Goal: Information Seeking & Learning: Learn about a topic

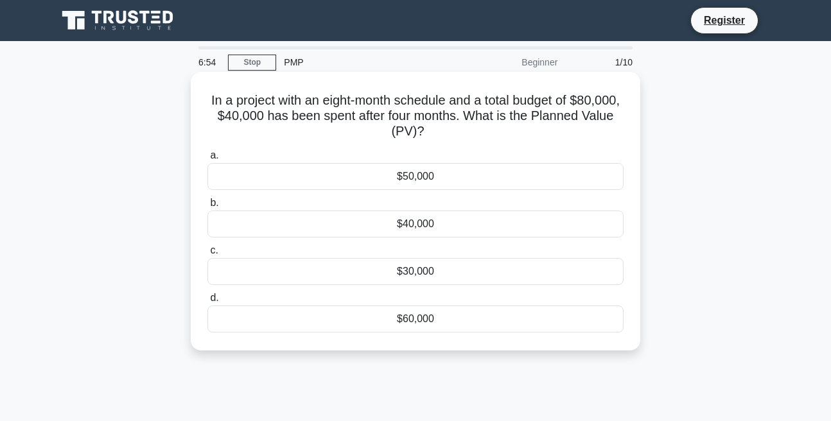
click at [405, 234] on div "$40,000" at bounding box center [415, 224] width 416 height 27
click at [207, 207] on input "b. $40,000" at bounding box center [207, 203] width 0 height 8
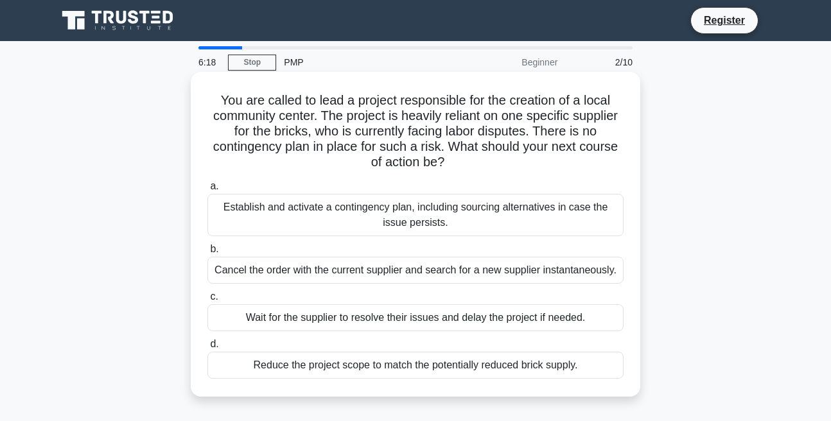
click at [382, 217] on div "Establish and activate a contingency plan, including sourcing alternatives in c…" at bounding box center [415, 215] width 416 height 42
click at [207, 191] on input "a. Establish and activate a contingency plan, including sourcing alternatives i…" at bounding box center [207, 186] width 0 height 8
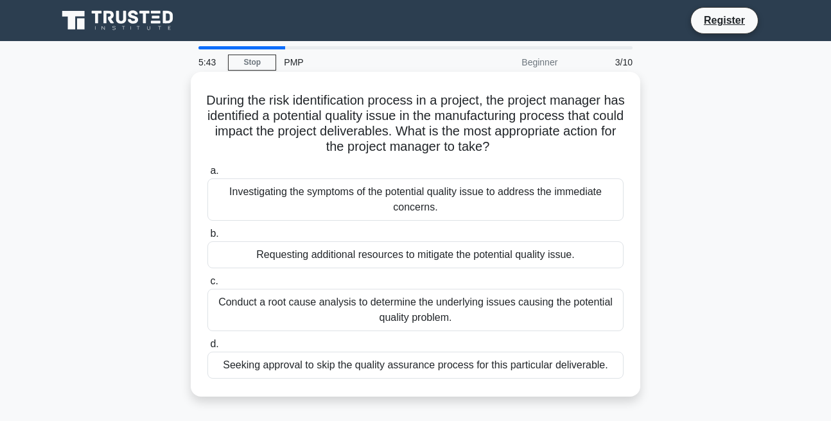
click at [390, 326] on div "Conduct a root cause analysis to determine the underlying issues causing the po…" at bounding box center [415, 310] width 416 height 42
click at [207, 286] on input "c. Conduct a root cause analysis to determine the underlying issues causing the…" at bounding box center [207, 281] width 0 height 8
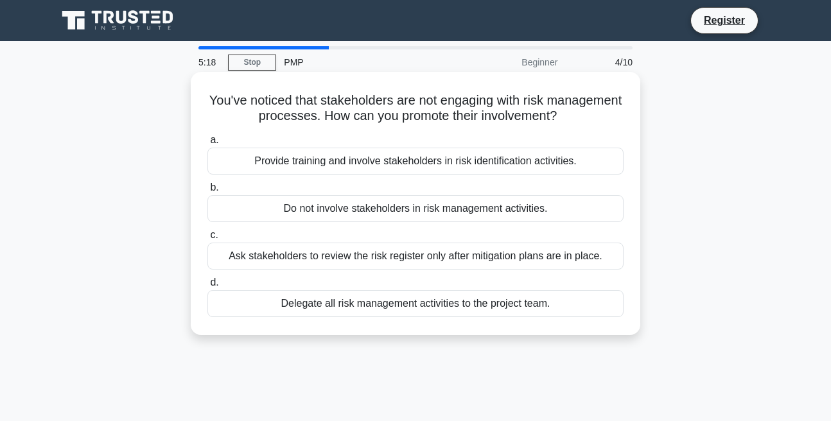
click at [413, 175] on div "Provide training and involve stakeholders in risk identification activities." at bounding box center [415, 161] width 416 height 27
click at [207, 144] on input "a. Provide training and involve stakeholders in risk identification activities." at bounding box center [207, 140] width 0 height 8
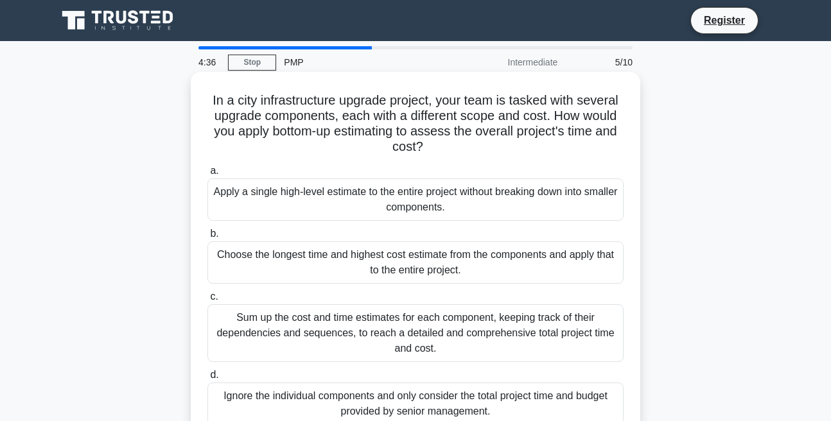
click at [405, 331] on div "Sum up the cost and time estimates for each component, keeping track of their d…" at bounding box center [415, 333] width 416 height 58
click at [207, 301] on input "c. Sum up the cost and time estimates for each component, keeping track of thei…" at bounding box center [207, 297] width 0 height 8
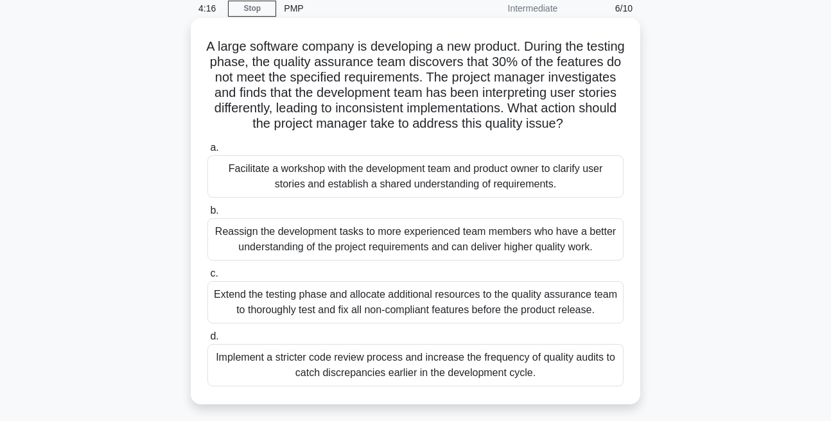
scroll to position [73, 0]
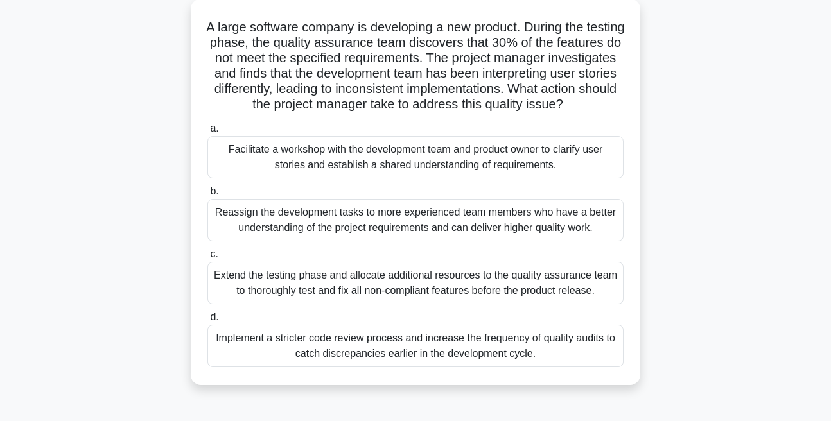
click at [368, 171] on div "Facilitate a workshop with the development team and product owner to clarify us…" at bounding box center [415, 157] width 416 height 42
click at [207, 133] on input "a. Facilitate a workshop with the development team and product owner to clarify…" at bounding box center [207, 129] width 0 height 8
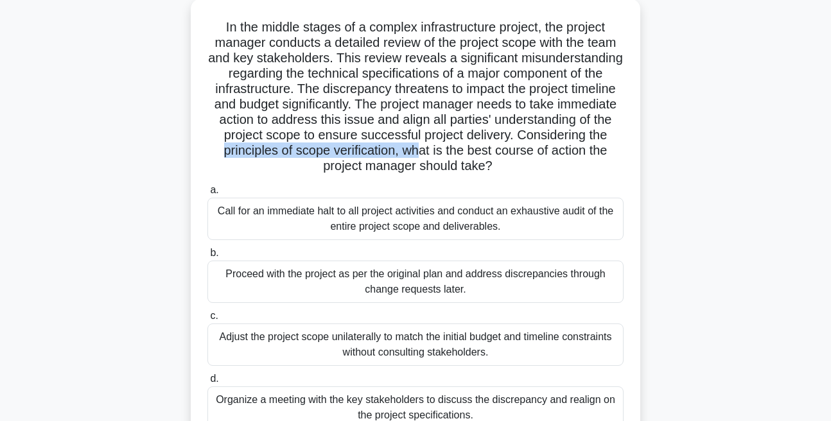
drag, startPoint x: 311, startPoint y: 173, endPoint x: 535, endPoint y: 162, distance: 224.3
click at [535, 162] on h5 "In the middle stages of a complex infrastructure project, the project manager c…" at bounding box center [415, 96] width 419 height 155
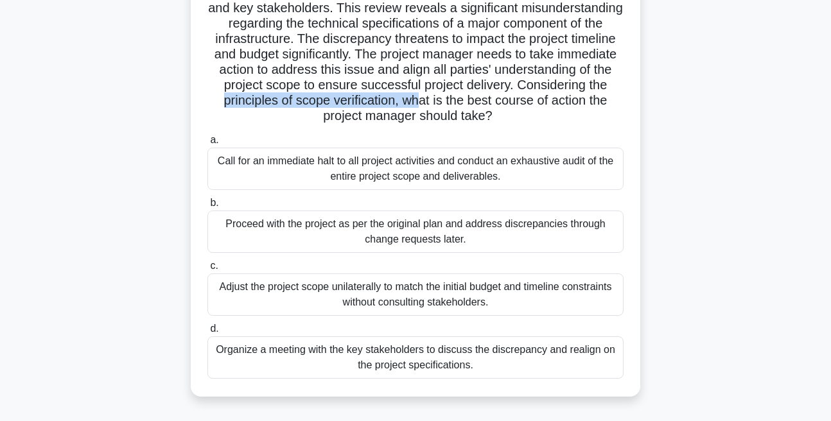
scroll to position [146, 0]
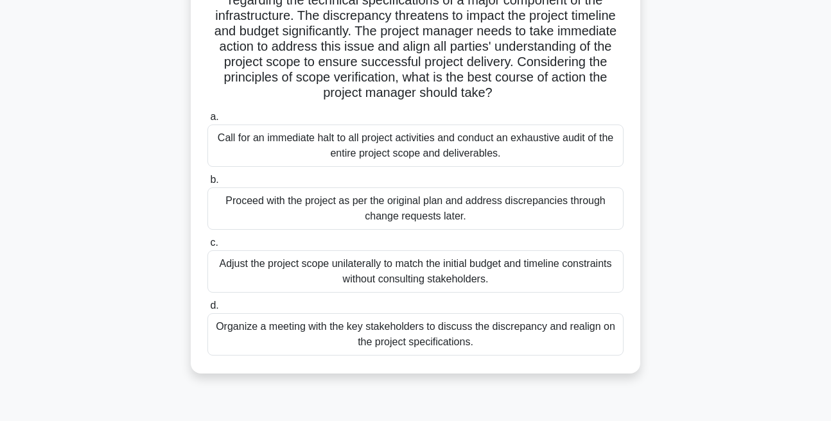
click at [350, 349] on div "Organize a meeting with the key stakeholders to discuss the discrepancy and rea…" at bounding box center [415, 334] width 416 height 42
click at [207, 310] on input "d. Organize a meeting with the key stakeholders to discuss the discrepancy and …" at bounding box center [207, 306] width 0 height 8
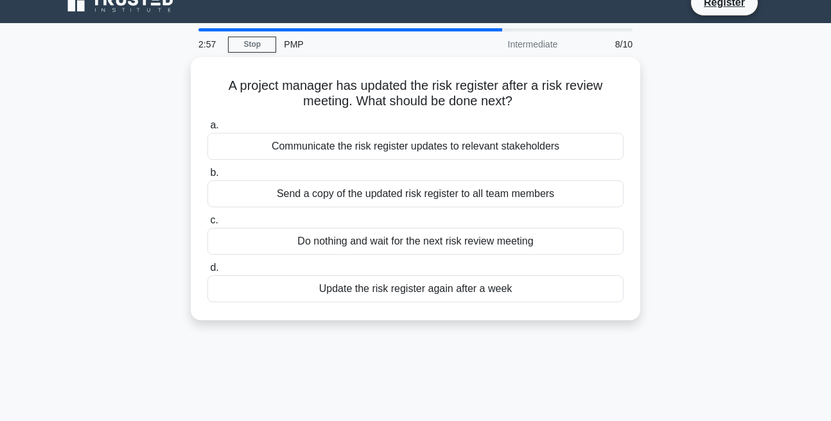
scroll to position [0, 0]
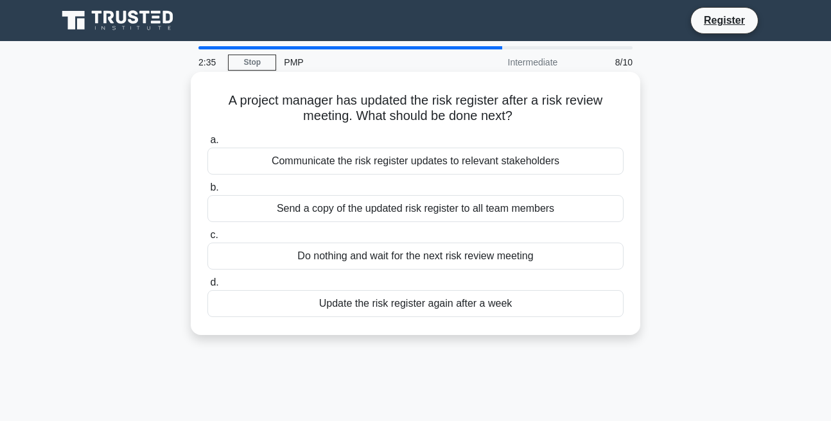
click at [335, 159] on div "Communicate the risk register updates to relevant stakeholders" at bounding box center [415, 161] width 416 height 27
click at [207, 144] on input "a. Communicate the risk register updates to relevant stakeholders" at bounding box center [207, 140] width 0 height 8
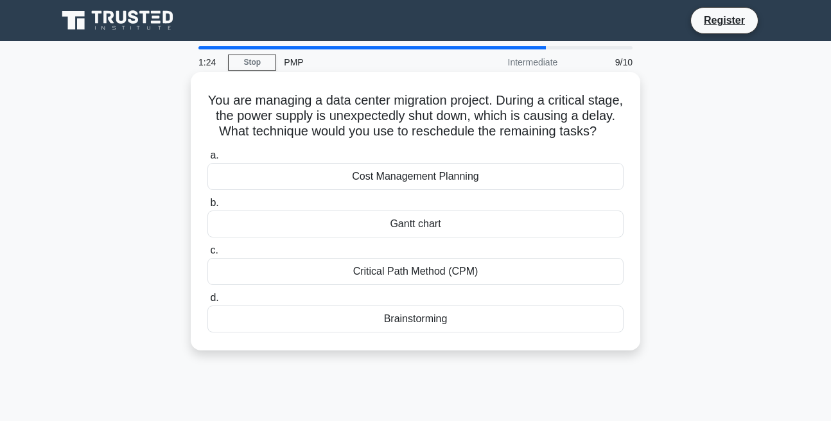
click at [370, 283] on div "Critical Path Method (CPM)" at bounding box center [415, 271] width 416 height 27
click at [207, 255] on input "c. Critical Path Method (CPM)" at bounding box center [207, 250] width 0 height 8
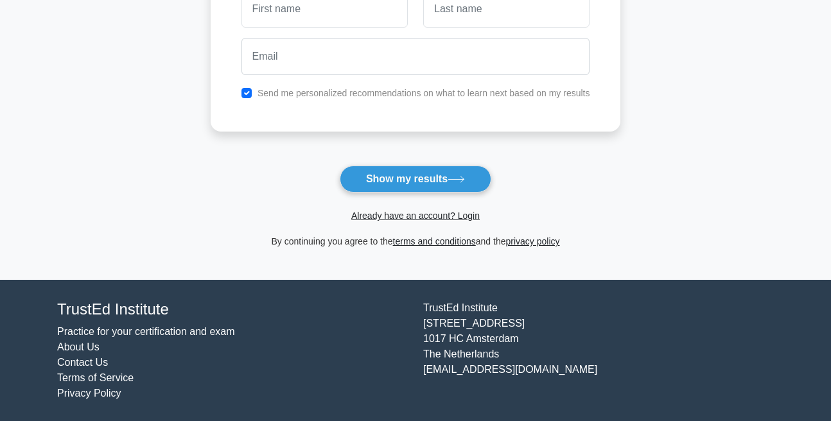
scroll to position [225, 0]
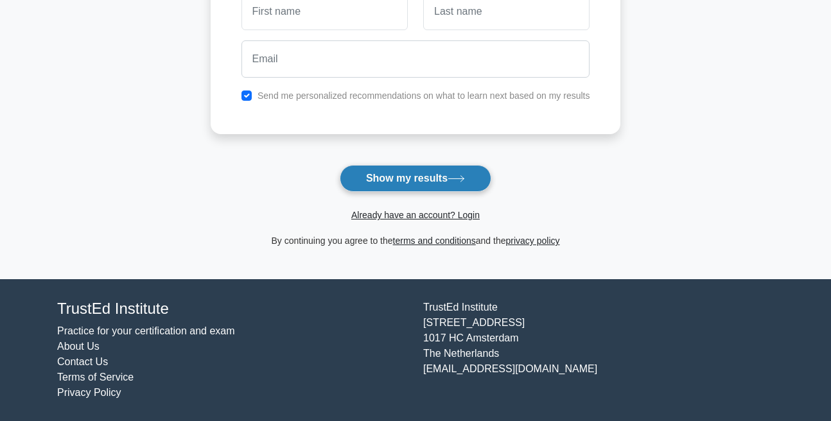
click at [370, 177] on button "Show my results" at bounding box center [415, 178] width 151 height 27
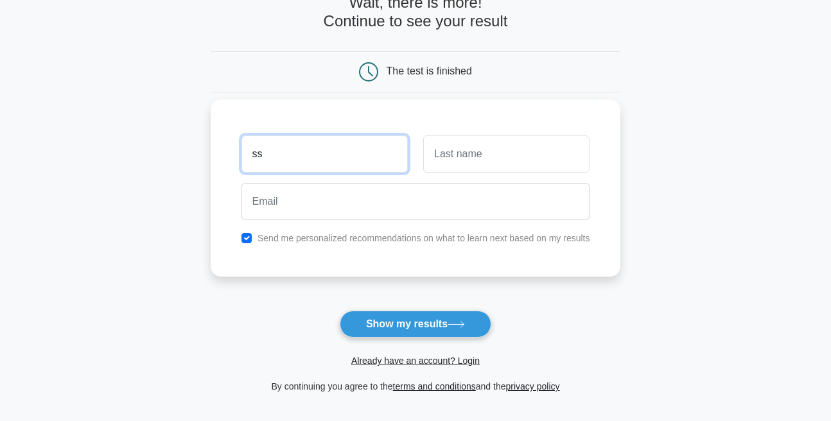
type input "ss"
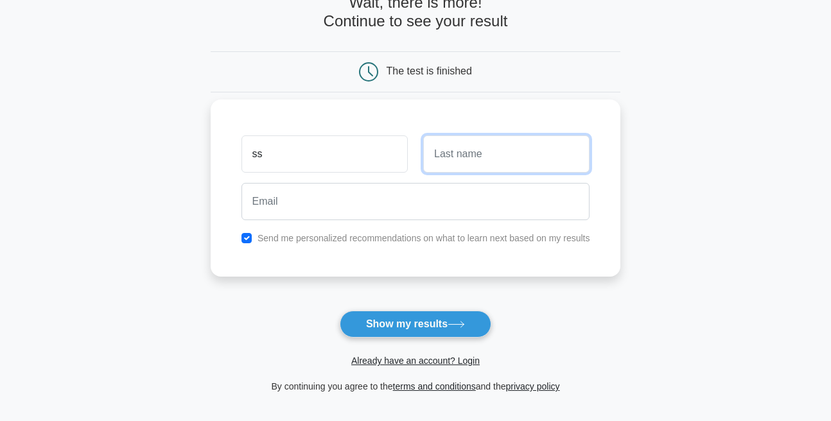
click at [454, 163] on input "text" at bounding box center [506, 153] width 166 height 37
type input "ss"
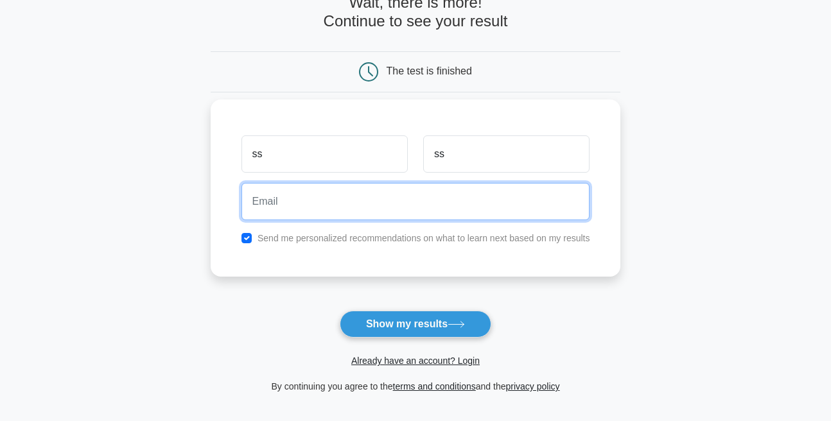
click at [443, 195] on input "email" at bounding box center [415, 201] width 349 height 37
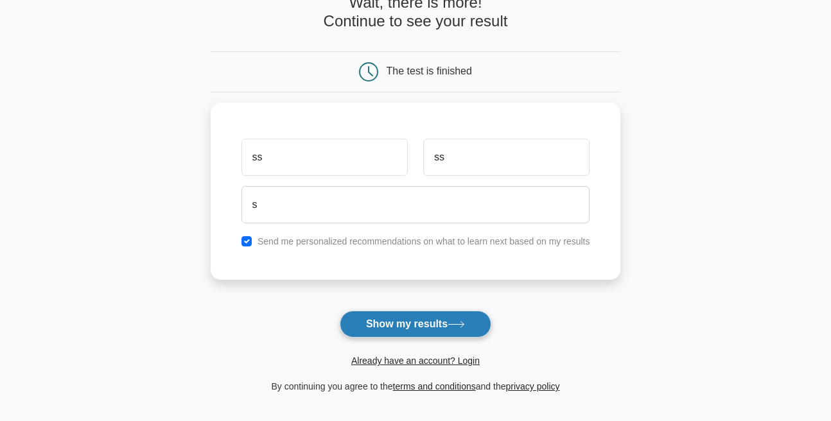
click at [438, 322] on button "Show my results" at bounding box center [415, 324] width 151 height 27
click at [279, 306] on form "Wait, there is more! Continue to see your result The test is finished ss ss s" at bounding box center [416, 194] width 410 height 401
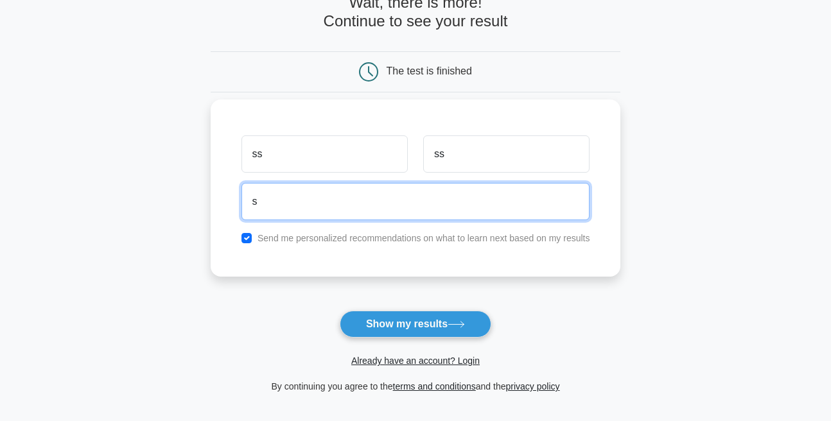
click at [275, 204] on input "s" at bounding box center [415, 201] width 349 height 37
click at [241, 206] on input "s@gmail.com" at bounding box center [415, 201] width 349 height 37
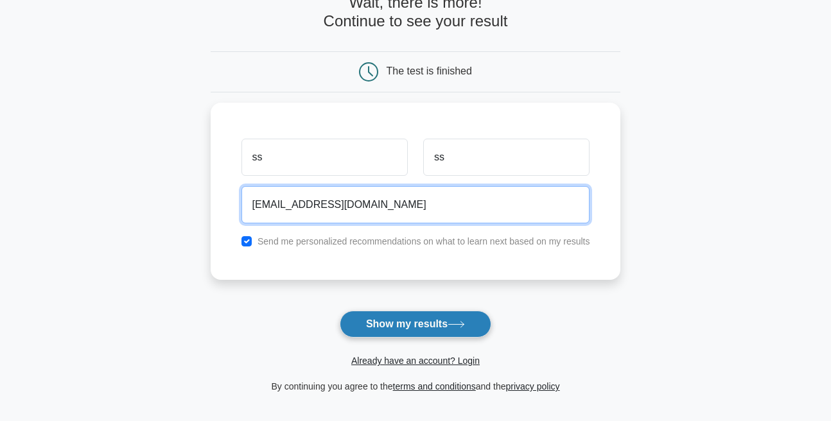
type input "s345@gmail.com"
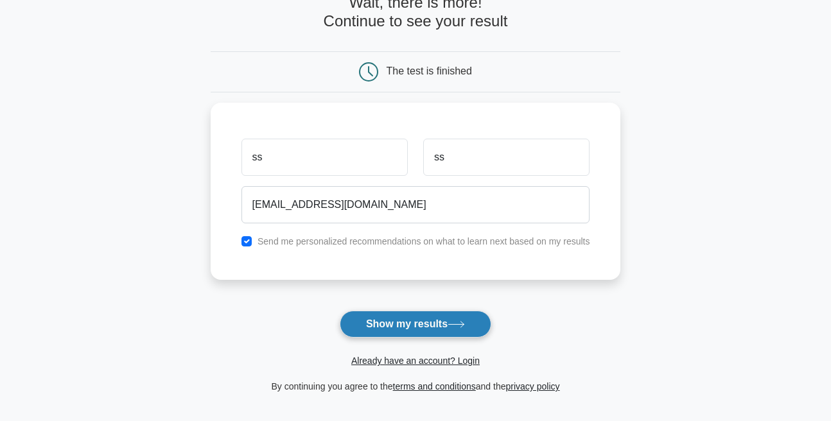
click at [380, 320] on button "Show my results" at bounding box center [415, 324] width 151 height 27
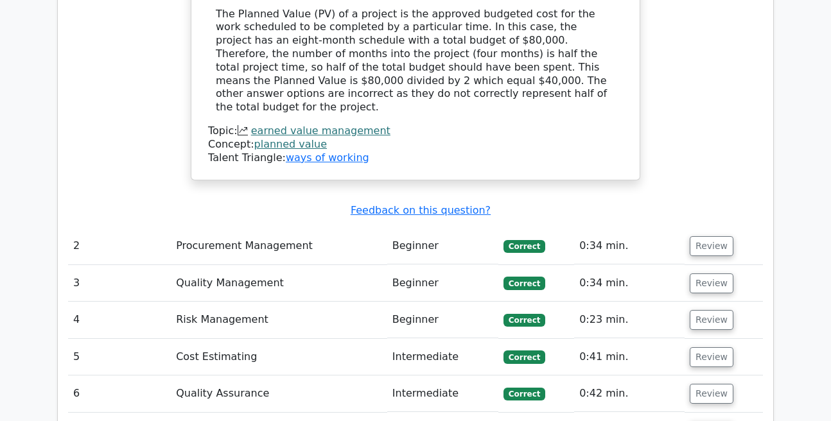
scroll to position [1464, 0]
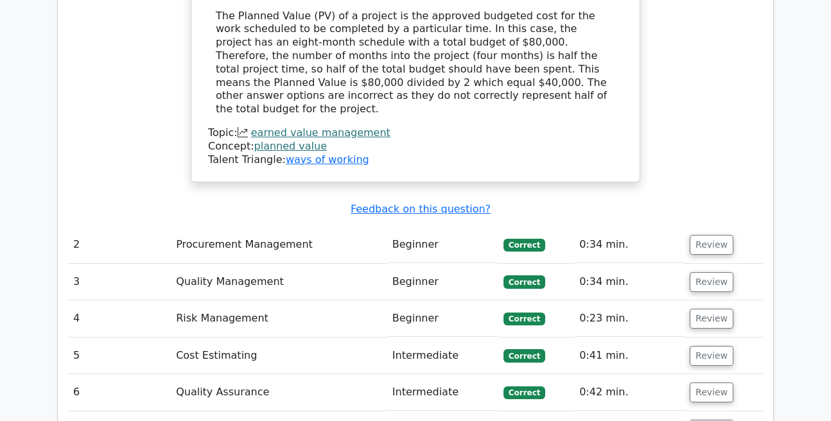
click at [322, 227] on td "Procurement Management" at bounding box center [279, 245] width 216 height 37
click at [692, 235] on button "Review" at bounding box center [711, 245] width 44 height 20
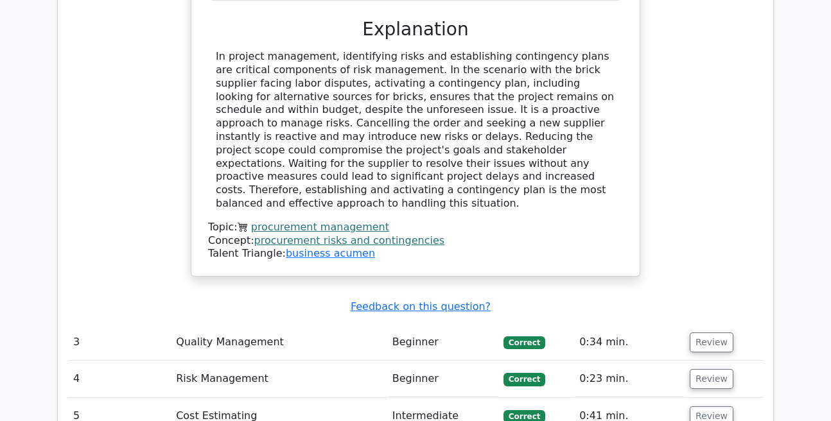
scroll to position [2049, 0]
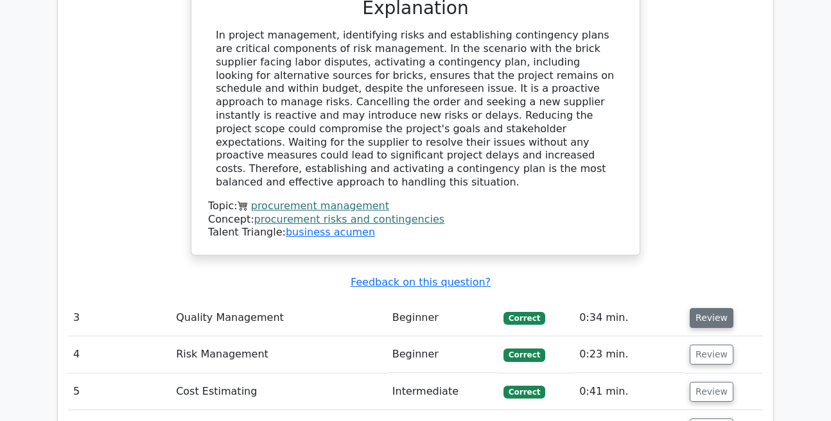
click at [700, 308] on button "Review" at bounding box center [711, 318] width 44 height 20
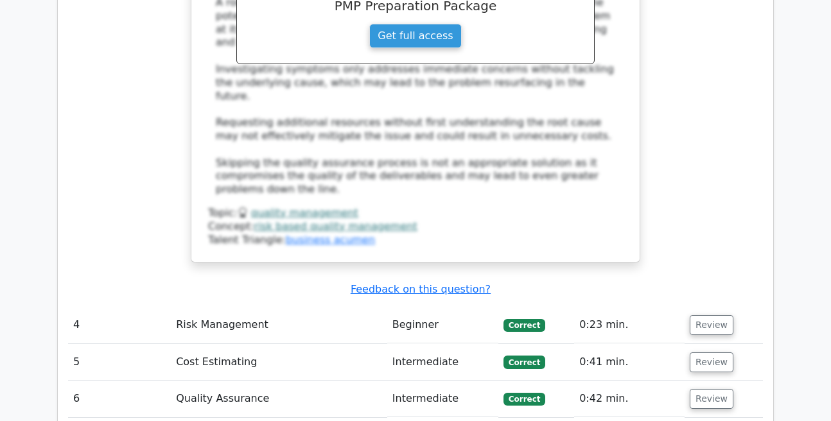
scroll to position [2927, 0]
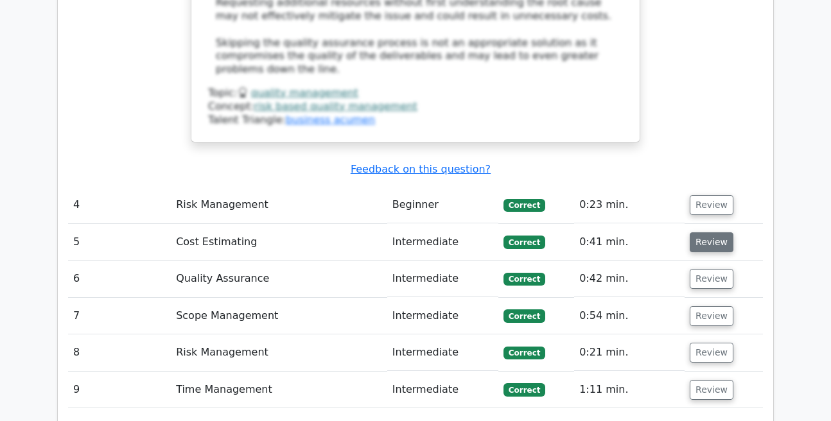
click at [704, 232] on button "Review" at bounding box center [711, 242] width 44 height 20
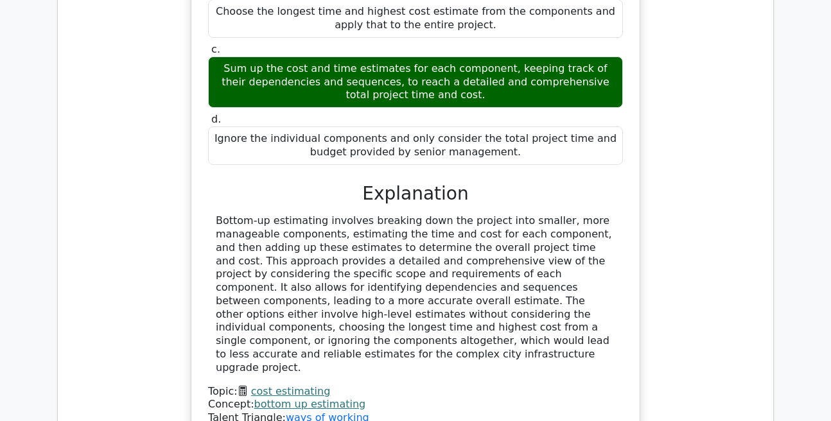
scroll to position [3586, 0]
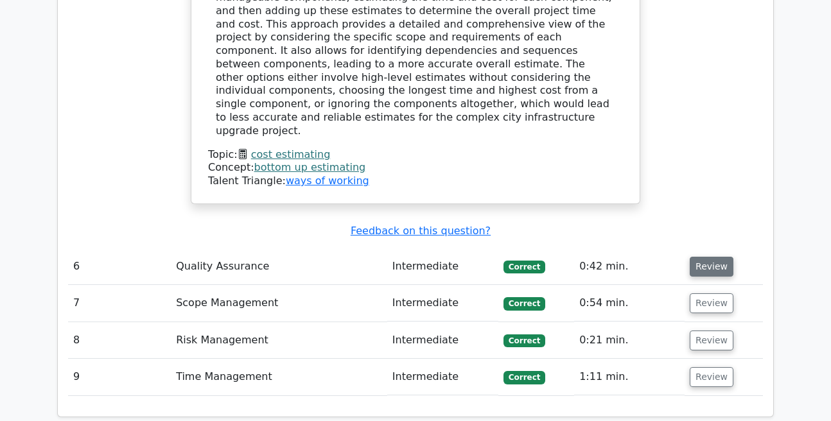
click at [711, 257] on button "Review" at bounding box center [711, 267] width 44 height 20
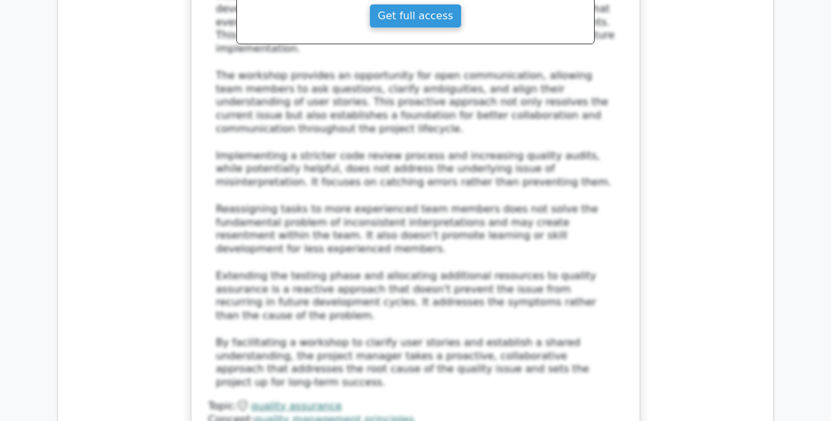
scroll to position [4464, 0]
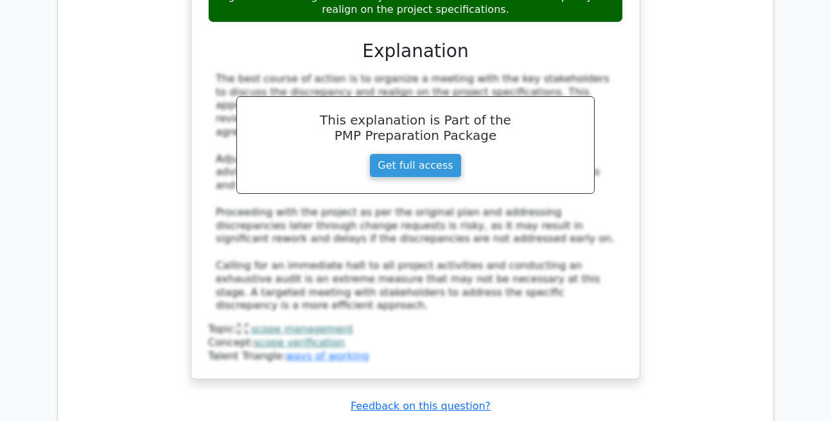
scroll to position [5342, 0]
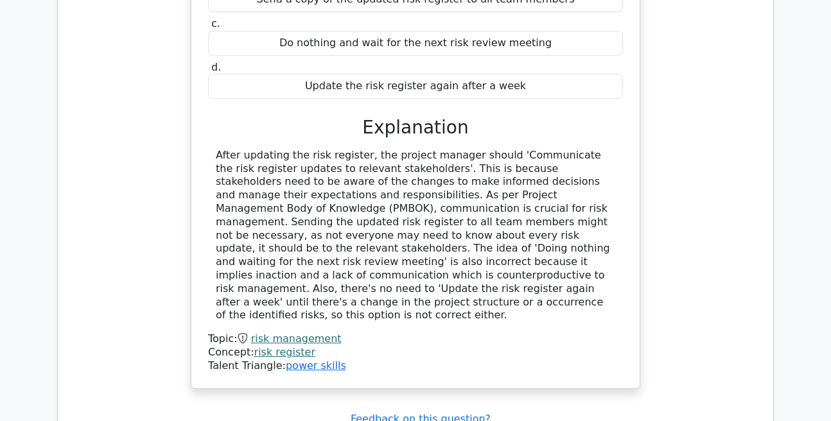
scroll to position [5927, 0]
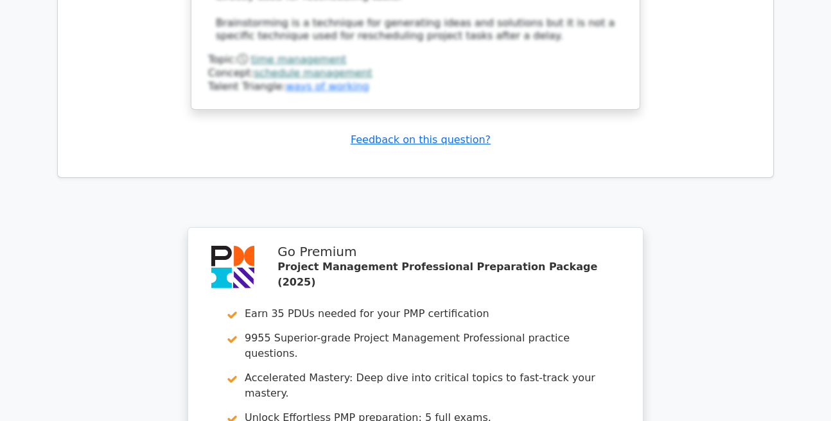
scroll to position [7025, 0]
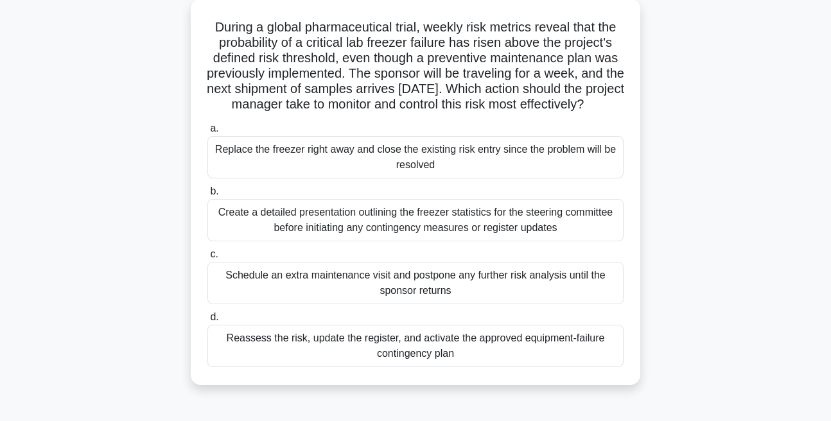
scroll to position [146, 0]
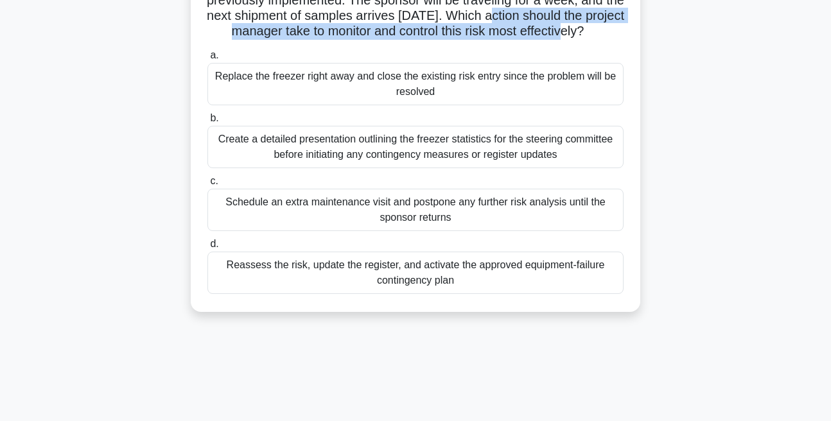
drag, startPoint x: 418, startPoint y: 31, endPoint x: 549, endPoint y: 48, distance: 132.6
click at [485, 294] on div "Reassess the risk, update the register, and activate the approved equipment-fai…" at bounding box center [415, 273] width 416 height 42
click at [207, 248] on input "d. Reassess the risk, update the register, and activate the approved equipment-…" at bounding box center [207, 244] width 0 height 8
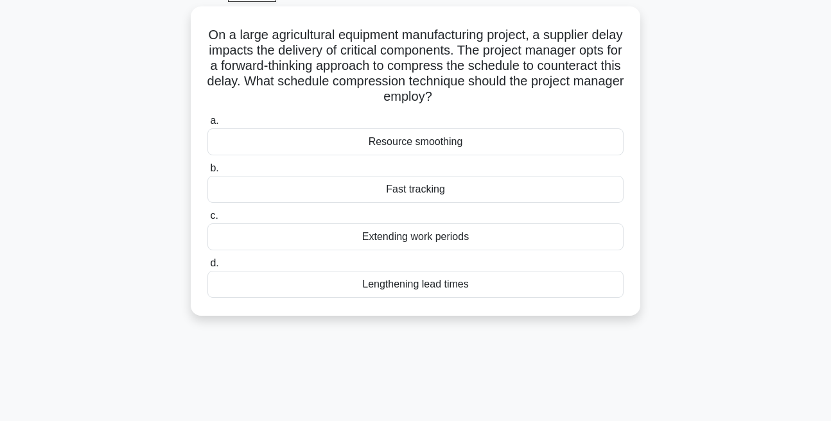
scroll to position [0, 0]
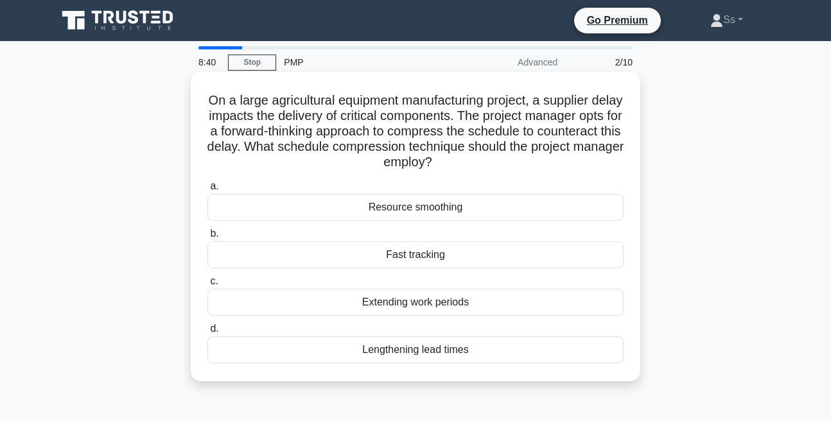
click at [439, 257] on div "Fast tracking" at bounding box center [415, 254] width 416 height 27
click at [207, 238] on input "b. Fast tracking" at bounding box center [207, 234] width 0 height 8
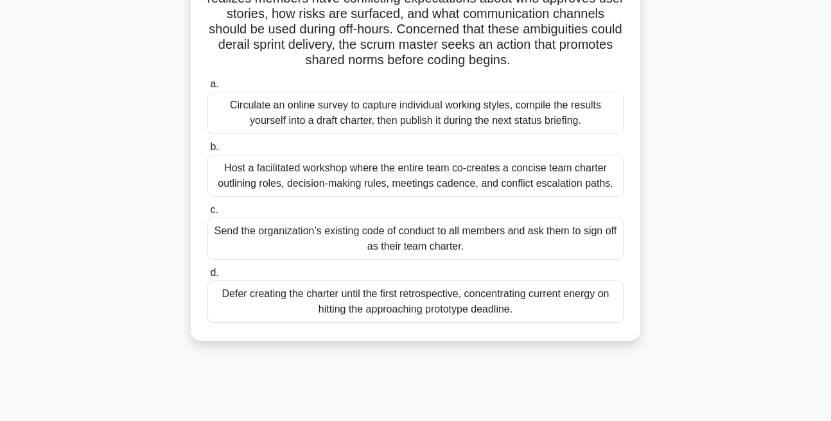
scroll to position [146, 0]
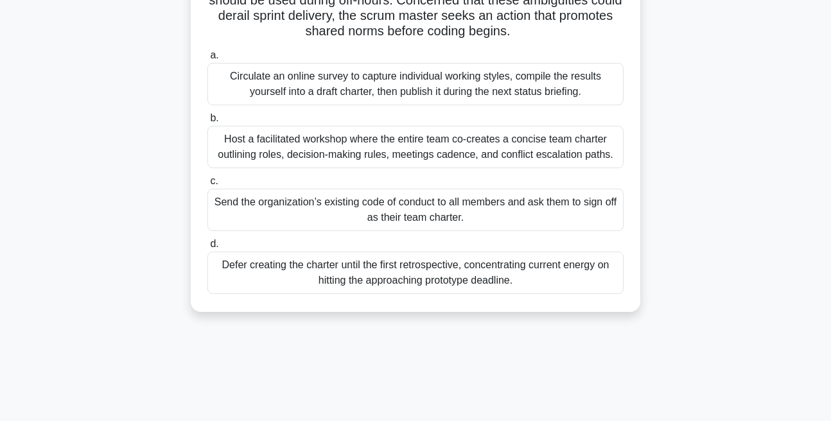
click at [311, 168] on div "Host a facilitated workshop where the entire team co-creates a concise team cha…" at bounding box center [415, 147] width 416 height 42
click at [207, 123] on input "b. Host a facilitated workshop where the entire team co-creates a concise team …" at bounding box center [207, 118] width 0 height 8
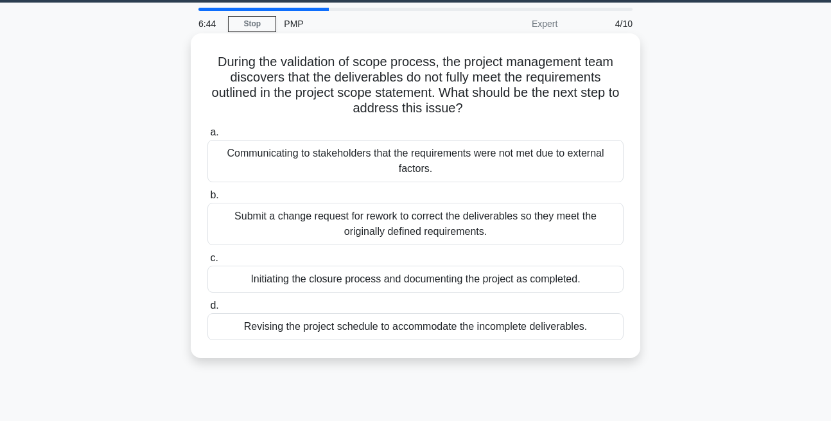
scroll to position [73, 0]
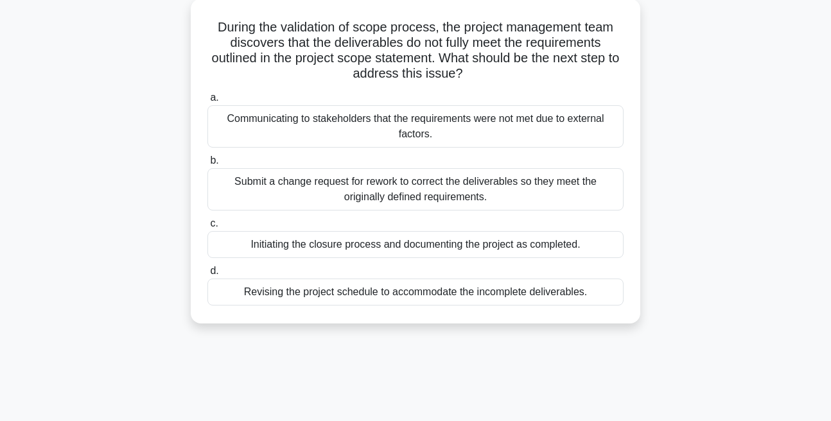
click at [311, 189] on div "Submit a change request for rework to correct the deliverables so they meet the…" at bounding box center [415, 189] width 416 height 42
click at [207, 165] on input "b. Submit a change request for rework to correct the deliverables so they meet …" at bounding box center [207, 161] width 0 height 8
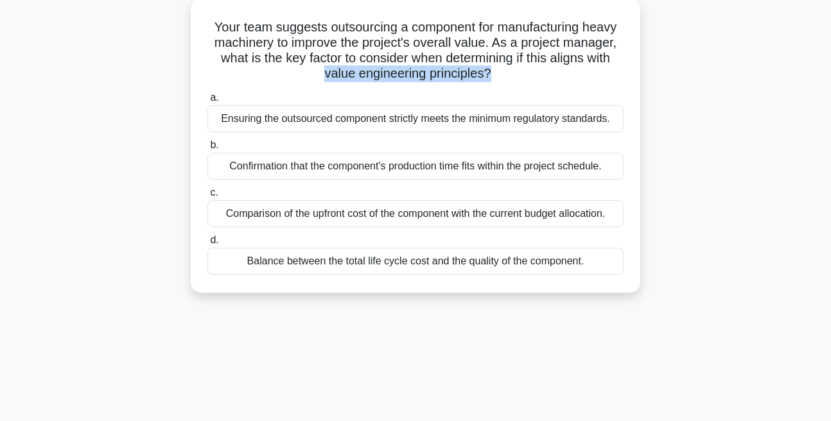
drag, startPoint x: 411, startPoint y: 73, endPoint x: 594, endPoint y: 70, distance: 183.6
click at [594, 70] on h5 "Your team suggests outsourcing a component for manufacturing heavy machinery to…" at bounding box center [415, 50] width 419 height 63
click at [415, 275] on div "Balance between the total life cycle cost and the quality of the component." at bounding box center [415, 261] width 416 height 27
click at [207, 245] on input "d. Balance between the total life cycle cost and the quality of the component." at bounding box center [207, 240] width 0 height 8
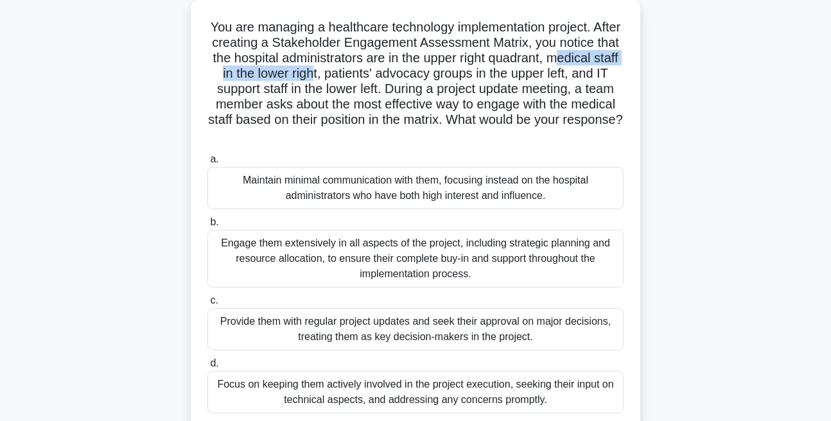
drag, startPoint x: 365, startPoint y: 74, endPoint x: 545, endPoint y: 75, distance: 180.4
click at [545, 75] on h5 "You are managing a healthcare technology implementation project. After creating…" at bounding box center [415, 81] width 419 height 125
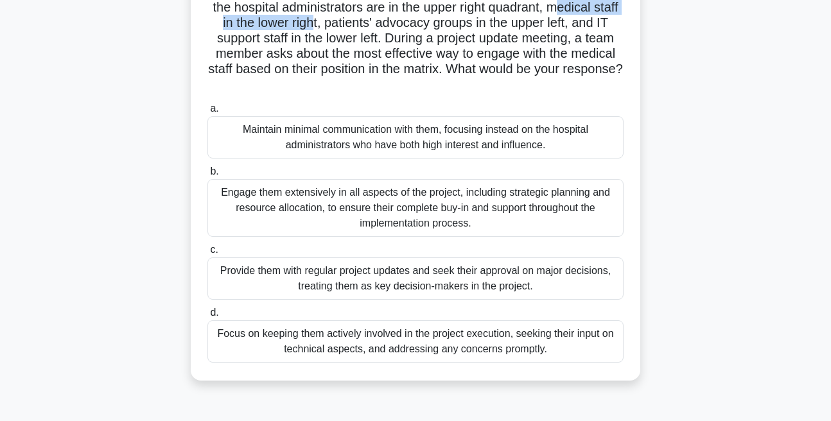
scroll to position [146, 0]
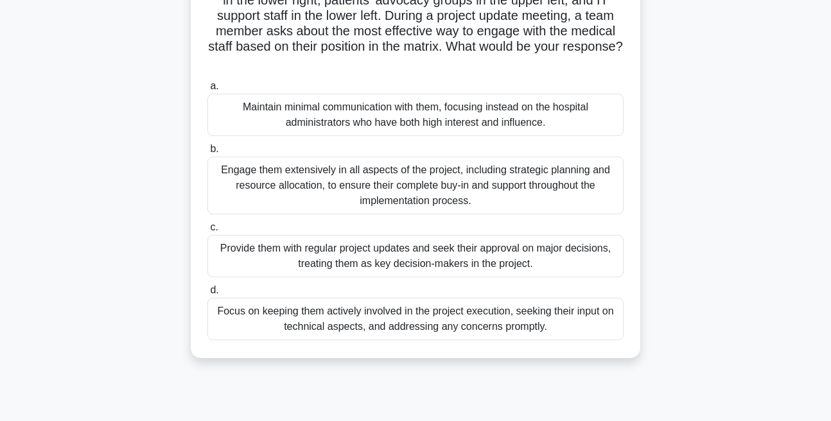
click at [343, 328] on div "Focus on keeping them actively involved in the project execution, seeking their…" at bounding box center [415, 319] width 416 height 42
click at [207, 295] on input "d. Focus on keeping them actively involved in the project execution, seeking th…" at bounding box center [207, 290] width 0 height 8
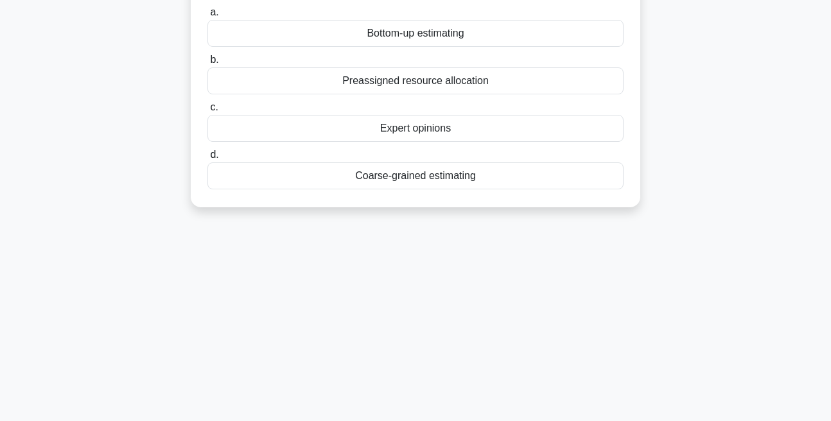
scroll to position [0, 0]
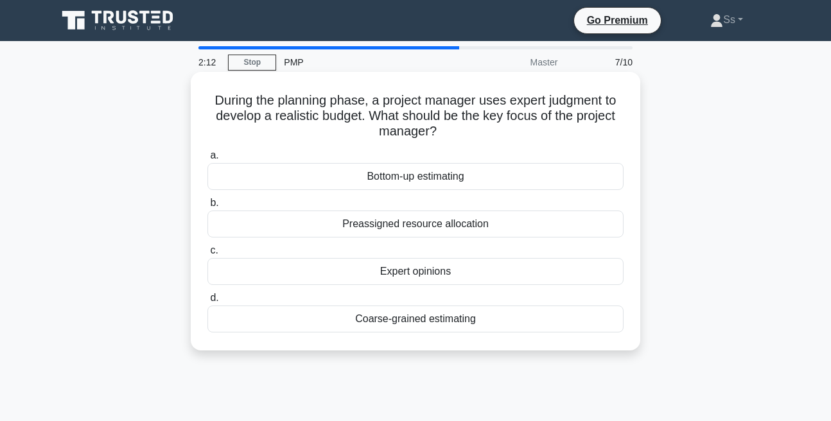
click at [430, 175] on div "Bottom-up estimating" at bounding box center [415, 176] width 416 height 27
click at [207, 160] on input "a. Bottom-up estimating" at bounding box center [207, 155] width 0 height 8
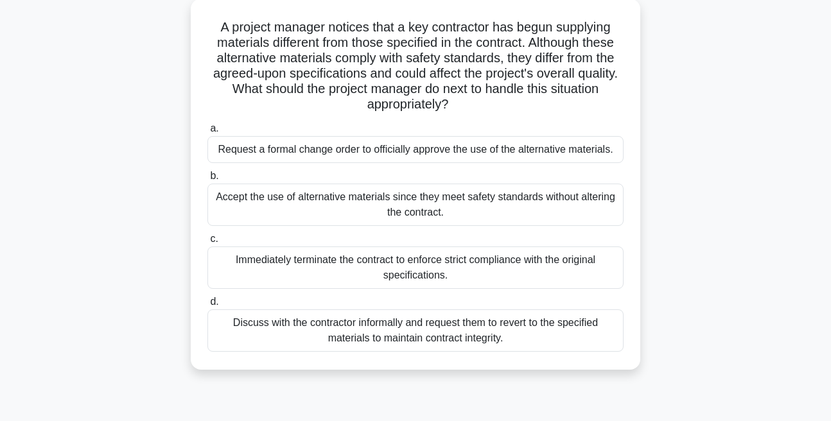
scroll to position [146, 0]
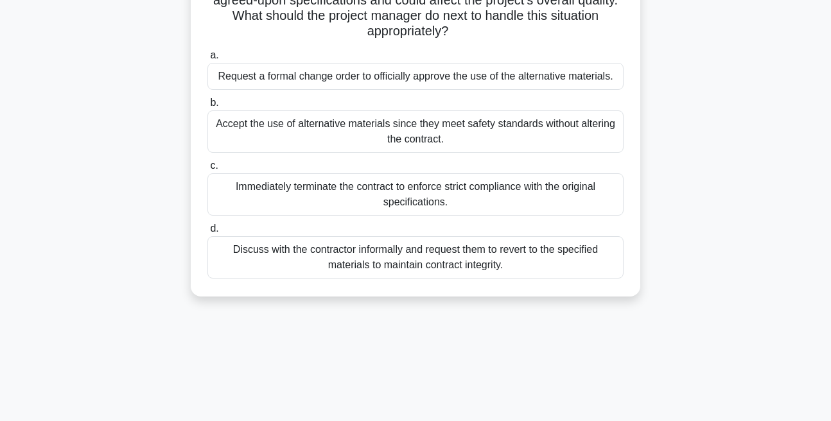
click at [425, 279] on div "Discuss with the contractor informally and request them to revert to the specif…" at bounding box center [415, 257] width 416 height 42
click at [207, 233] on input "d. Discuss with the contractor informally and request them to revert to the spe…" at bounding box center [207, 229] width 0 height 8
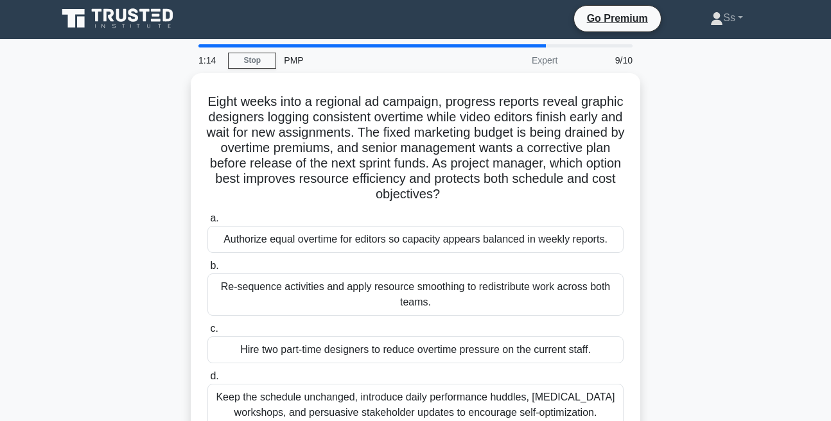
scroll to position [0, 0]
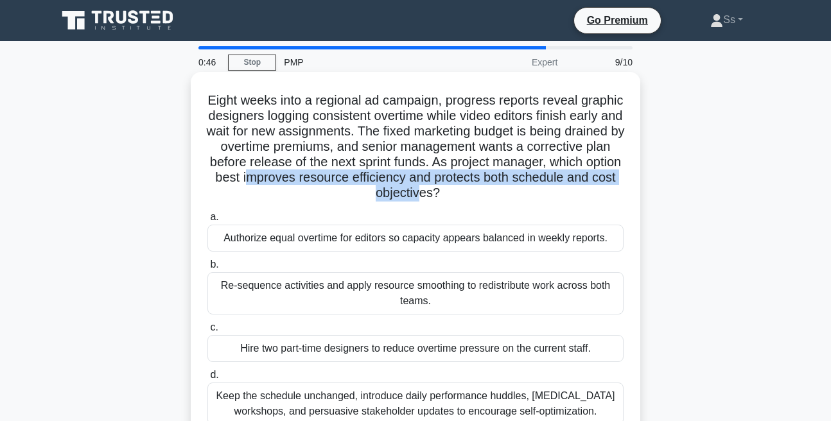
drag, startPoint x: 221, startPoint y: 192, endPoint x: 432, endPoint y: 211, distance: 211.4
click at [432, 202] on h5 "Eight weeks into a regional ad campaign, progress reports reveal graphic design…" at bounding box center [415, 146] width 419 height 109
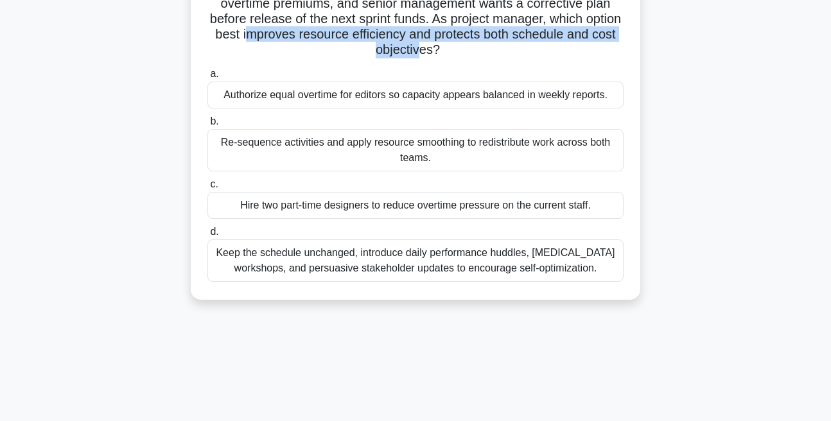
scroll to position [146, 0]
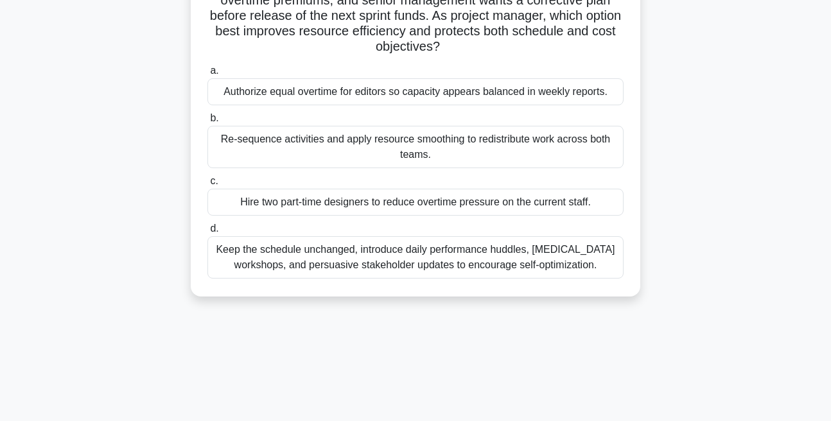
click at [345, 168] on div "Re-sequence activities and apply resource smoothing to redistribute work across…" at bounding box center [415, 147] width 416 height 42
click at [207, 123] on input "b. Re-sequence activities and apply resource smoothing to redistribute work acr…" at bounding box center [207, 118] width 0 height 8
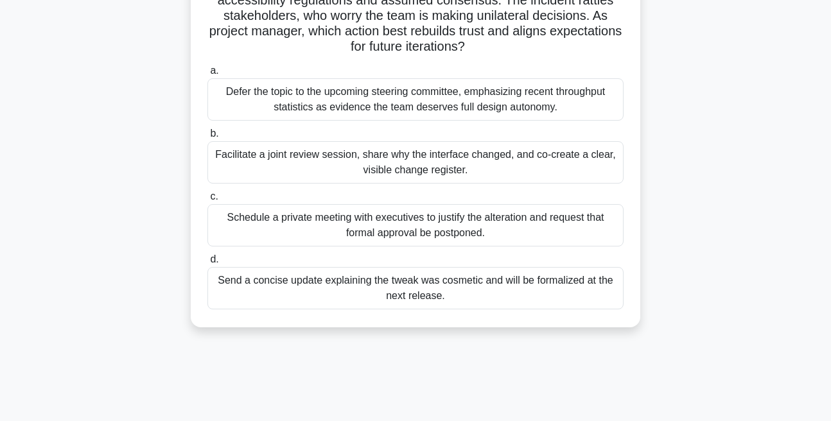
click at [348, 174] on div "Facilitate a joint review session, share why the interface changed, and co-crea…" at bounding box center [415, 162] width 416 height 42
click at [207, 138] on input "b. Facilitate a joint review session, share why the interface changed, and co-c…" at bounding box center [207, 134] width 0 height 8
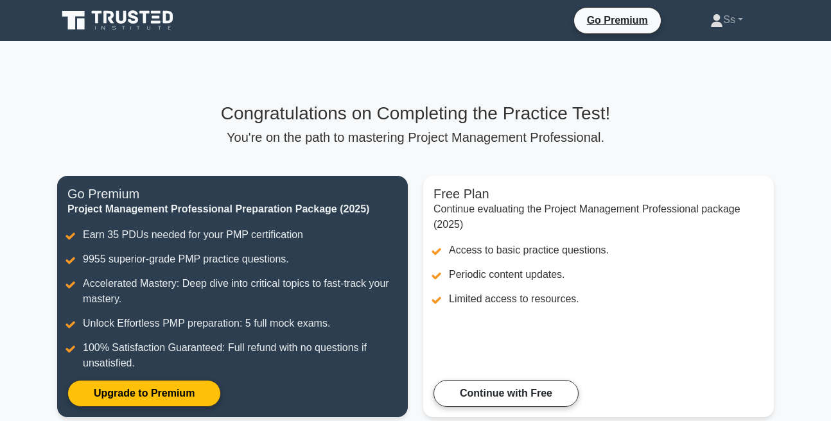
click at [517, 146] on div "Congratulations on Completing the Practice Test! You're on the path to masterin…" at bounding box center [415, 268] width 732 height 330
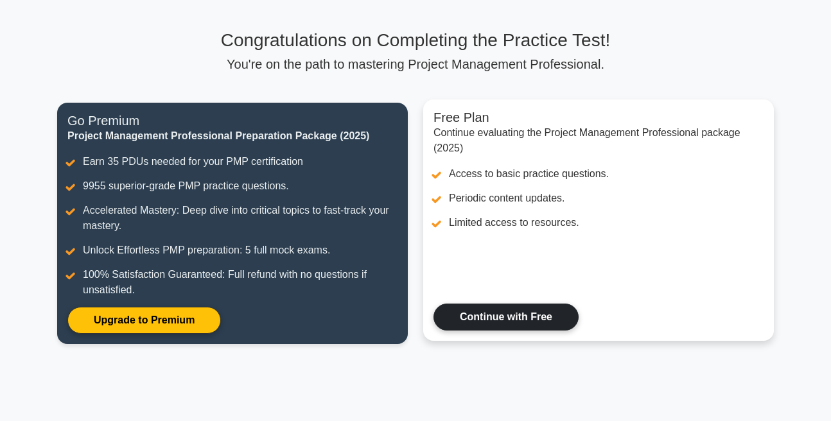
scroll to position [230, 0]
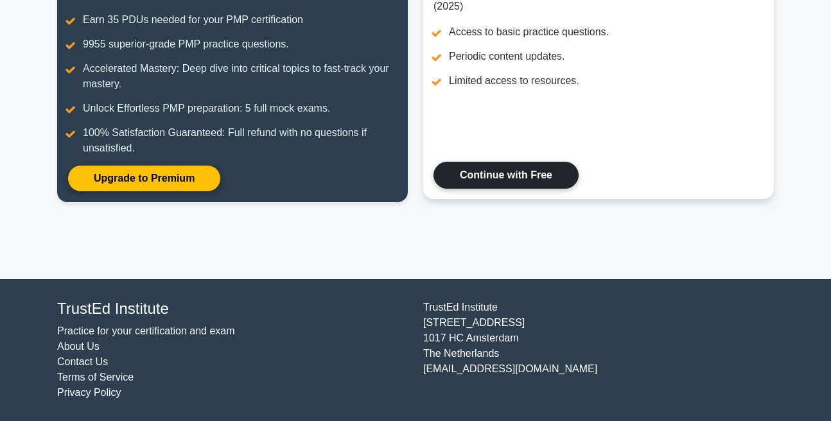
click at [504, 181] on link "Continue with Free" at bounding box center [505, 175] width 145 height 27
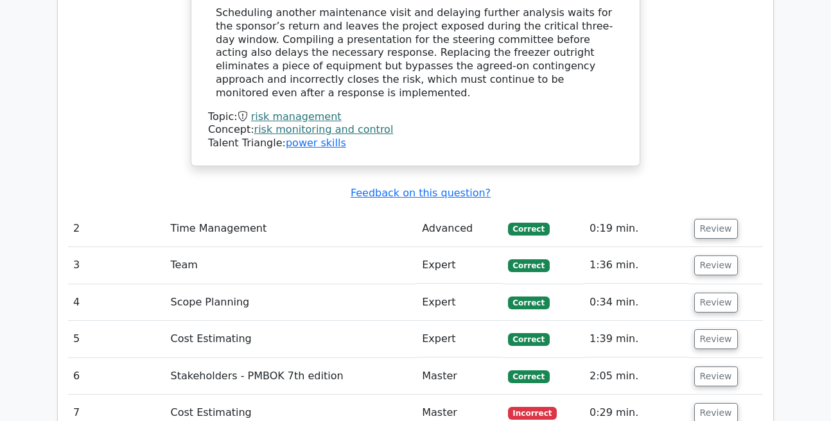
scroll to position [1756, 0]
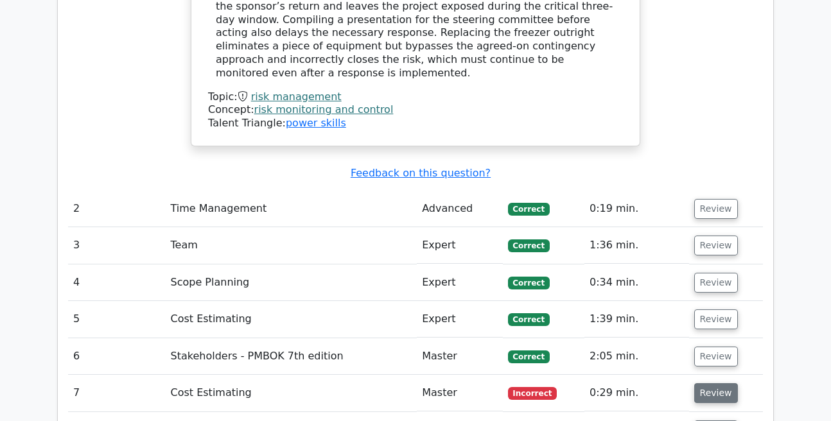
click at [697, 383] on button "Review" at bounding box center [716, 393] width 44 height 20
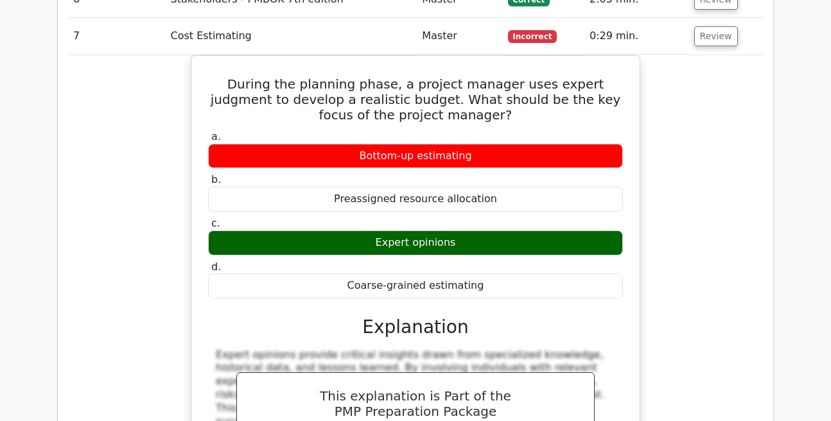
scroll to position [2342, 0]
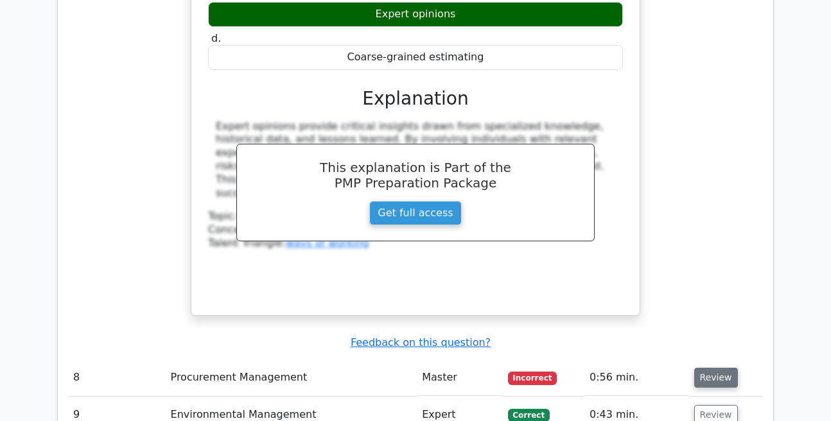
click at [705, 368] on button "Review" at bounding box center [716, 378] width 44 height 20
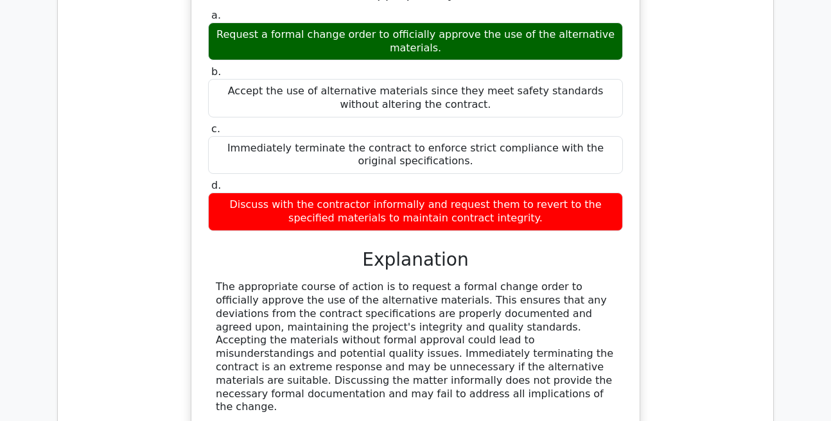
scroll to position [3220, 0]
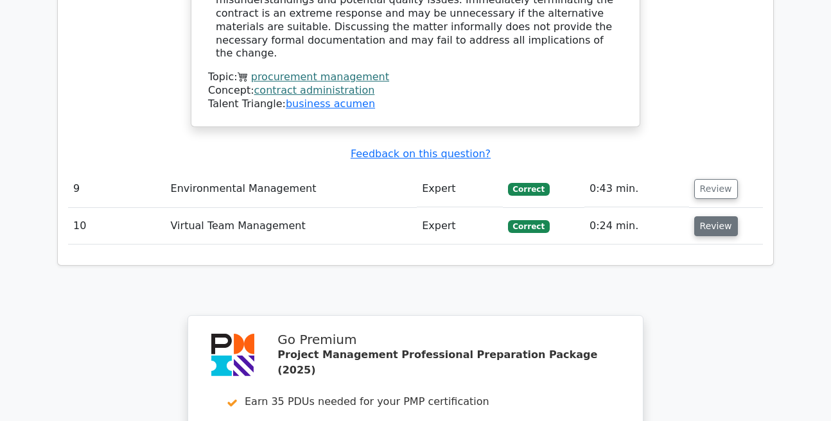
click at [705, 216] on button "Review" at bounding box center [716, 226] width 44 height 20
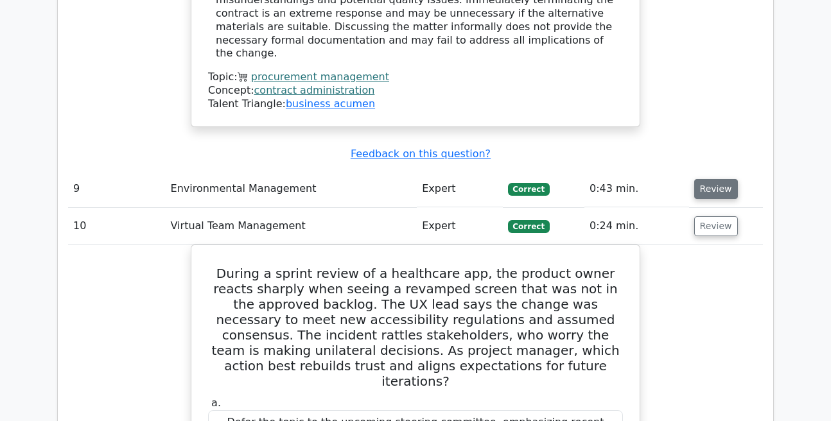
click at [702, 179] on button "Review" at bounding box center [716, 189] width 44 height 20
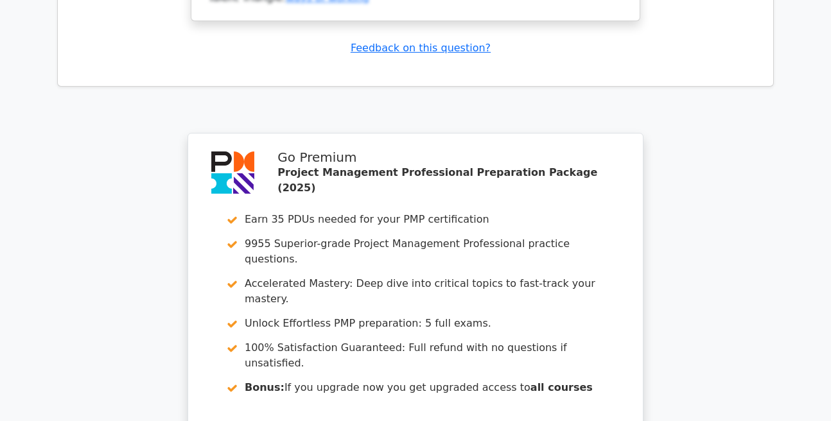
scroll to position [4976, 0]
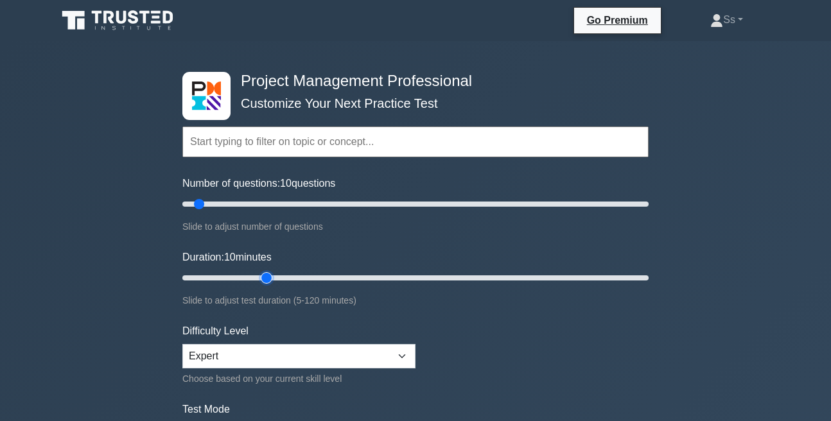
click at [259, 275] on input "Duration: 10 minutes" at bounding box center [415, 277] width 466 height 15
type input "15"
click at [236, 279] on input "Duration: 15 minutes" at bounding box center [415, 277] width 466 height 15
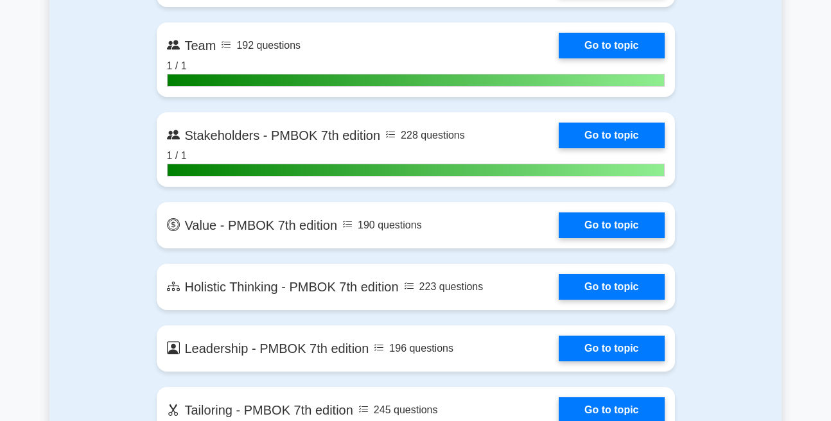
scroll to position [3147, 0]
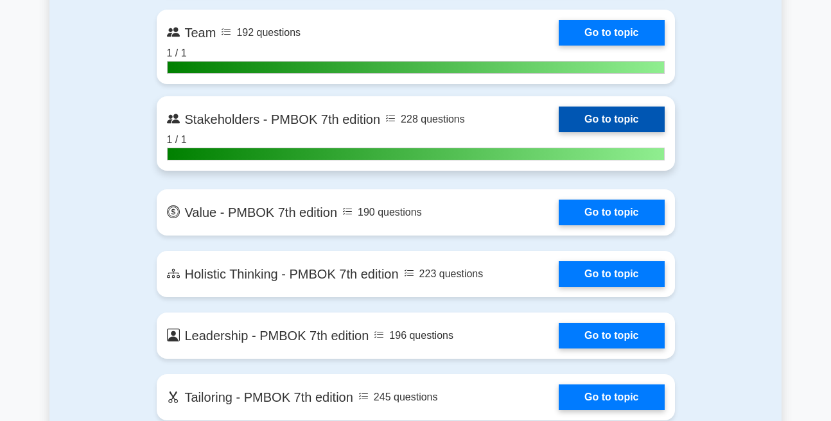
click at [635, 114] on link "Go to topic" at bounding box center [610, 120] width 105 height 26
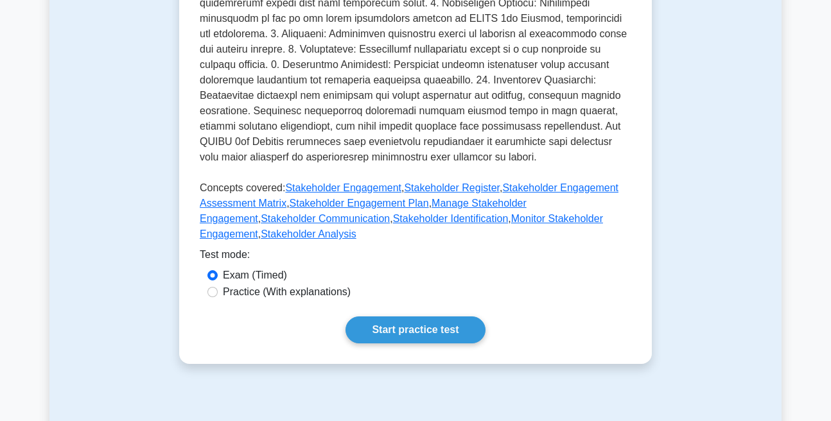
scroll to position [732, 0]
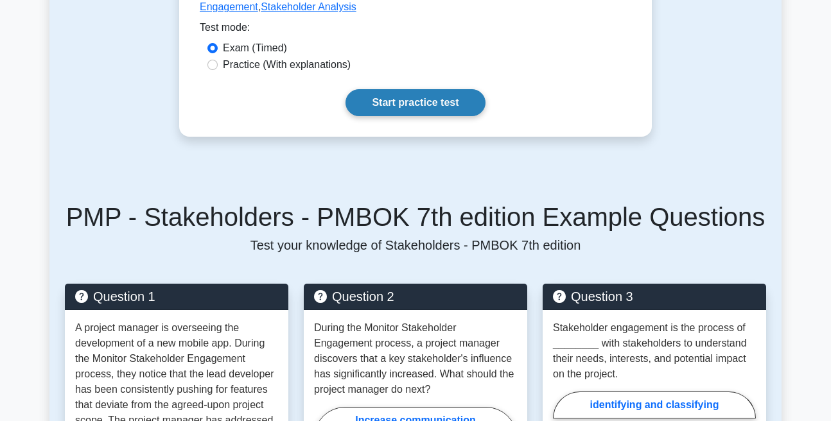
click at [402, 116] on link "Start practice test" at bounding box center [414, 102] width 139 height 27
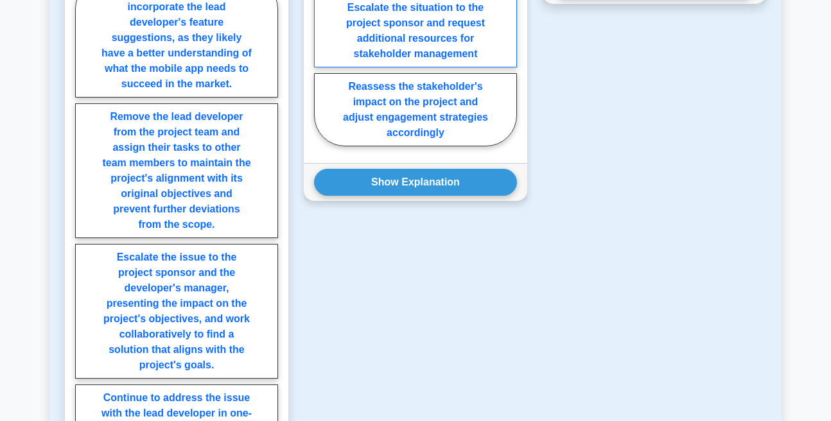
scroll to position [1301, 0]
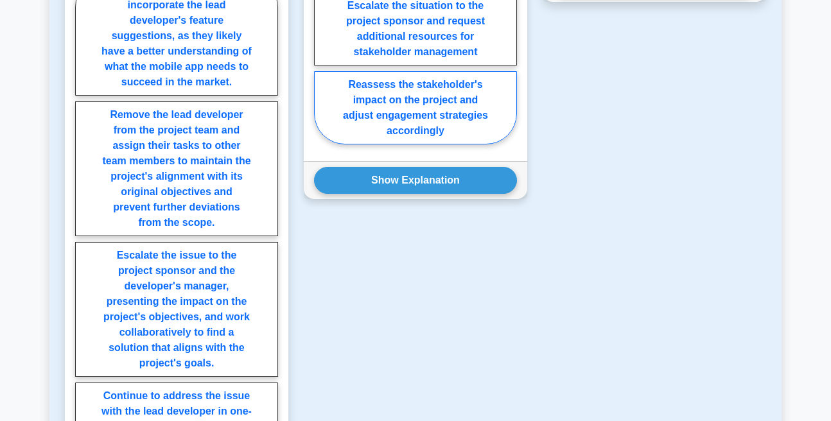
click at [384, 144] on label "Reassess the stakeholder's impact on the project and adjust engagement strategi…" at bounding box center [415, 107] width 203 height 73
radio input "true"
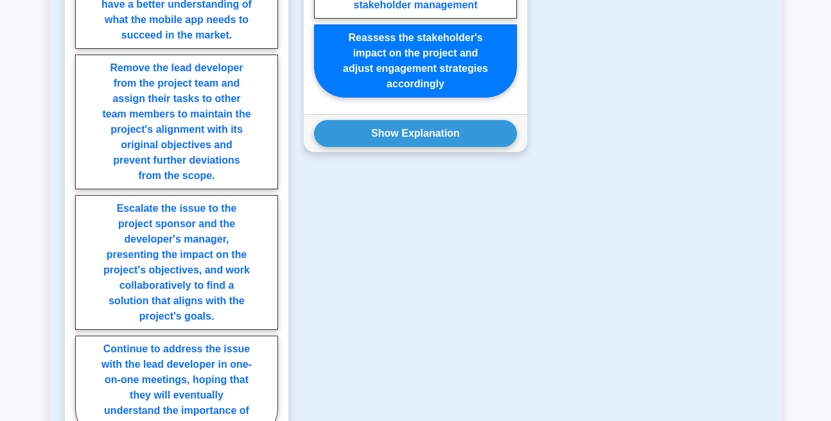
scroll to position [1374, 0]
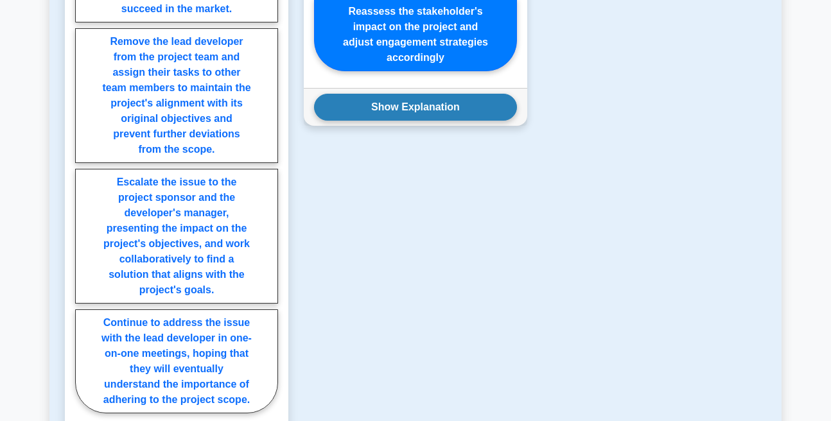
click at [395, 121] on button "Show Explanation" at bounding box center [415, 107] width 203 height 27
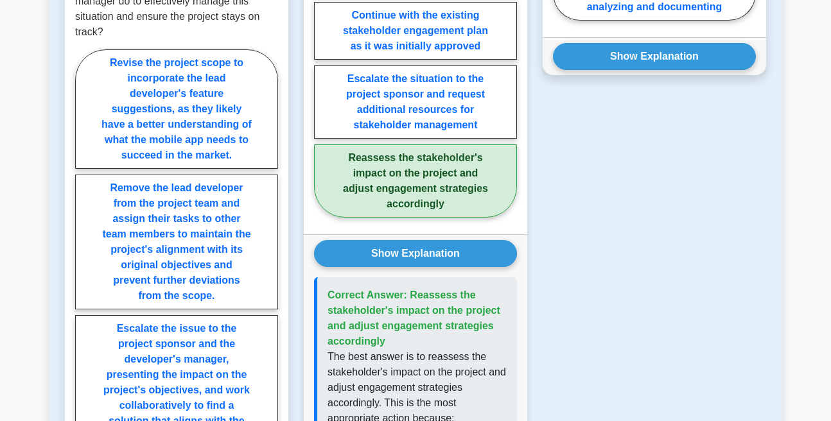
scroll to position [1082, 0]
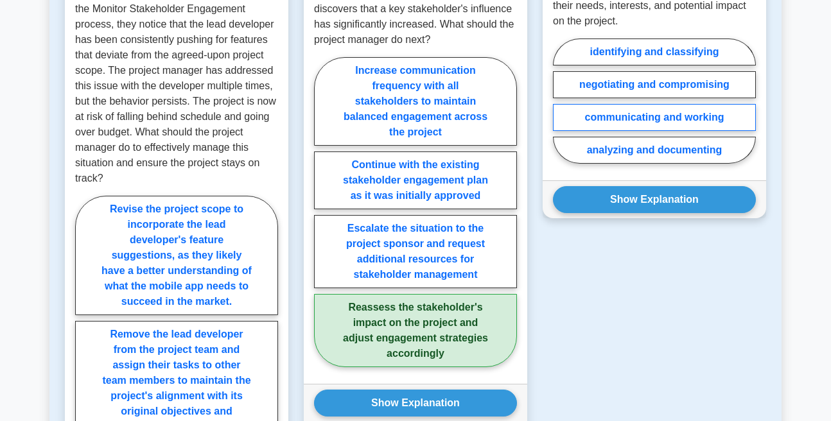
click at [617, 131] on label "communicating and working" at bounding box center [654, 117] width 203 height 27
click at [561, 109] on input "communicating and working" at bounding box center [557, 105] width 8 height 8
radio input "true"
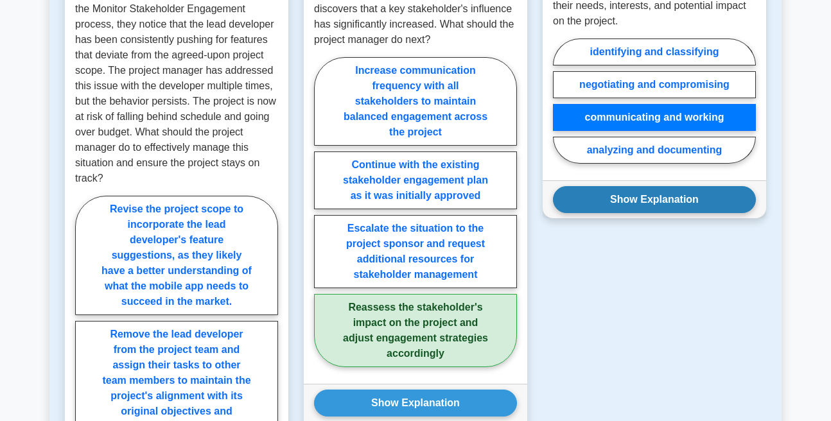
click at [636, 213] on button "Show Explanation" at bounding box center [654, 199] width 203 height 27
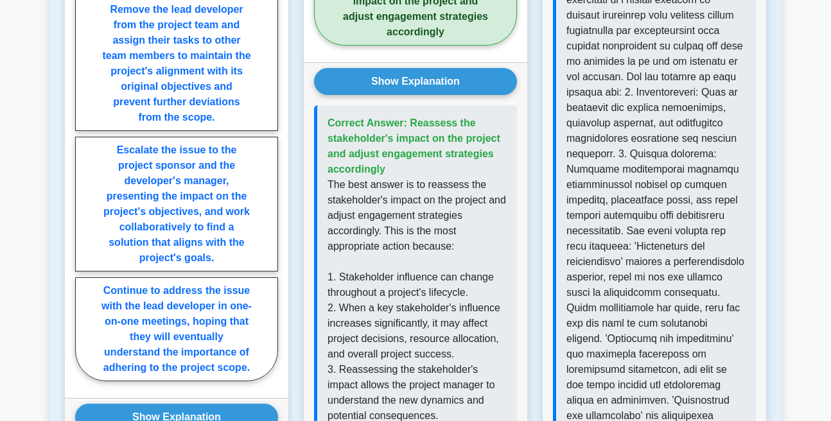
scroll to position [1228, 0]
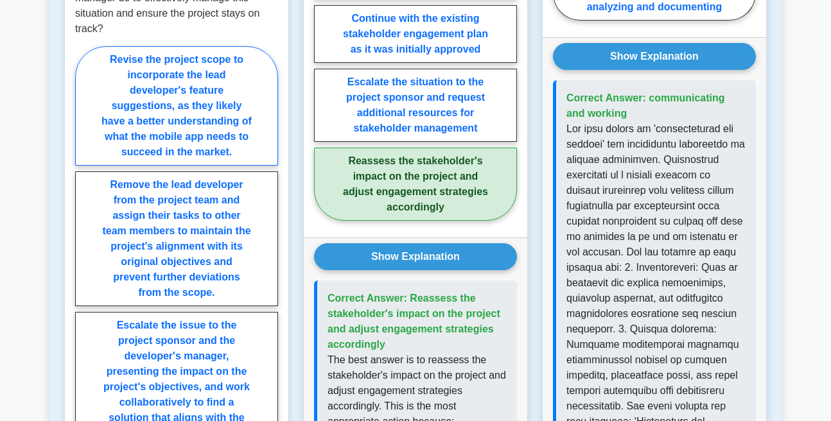
click at [102, 166] on label "Revise the project scope to incorporate the lead developer's feature suggestion…" at bounding box center [176, 105] width 203 height 119
click at [83, 301] on input "Revise the project scope to incorporate the lead developer's feature suggestion…" at bounding box center [79, 305] width 8 height 8
radio input "true"
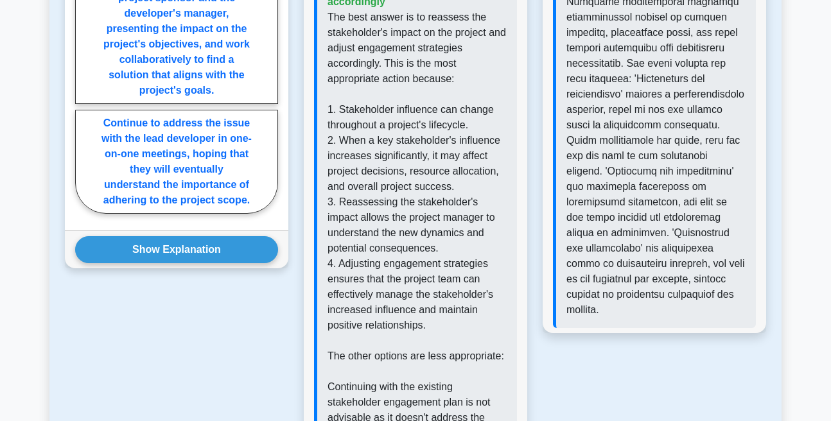
scroll to position [1931, 0]
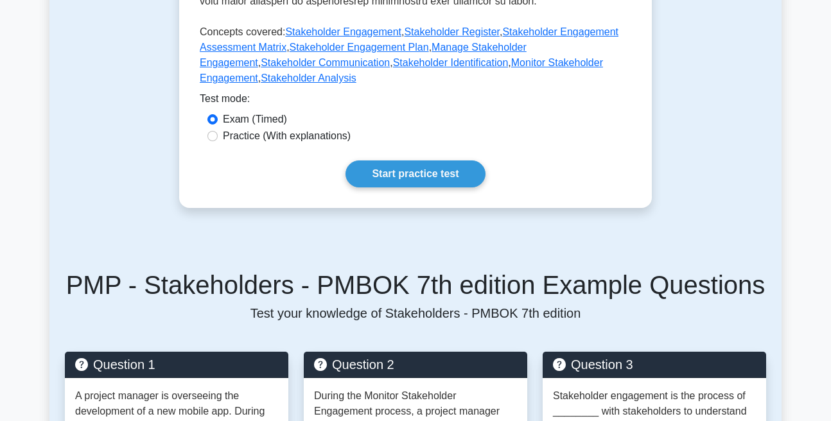
scroll to position [592, 0]
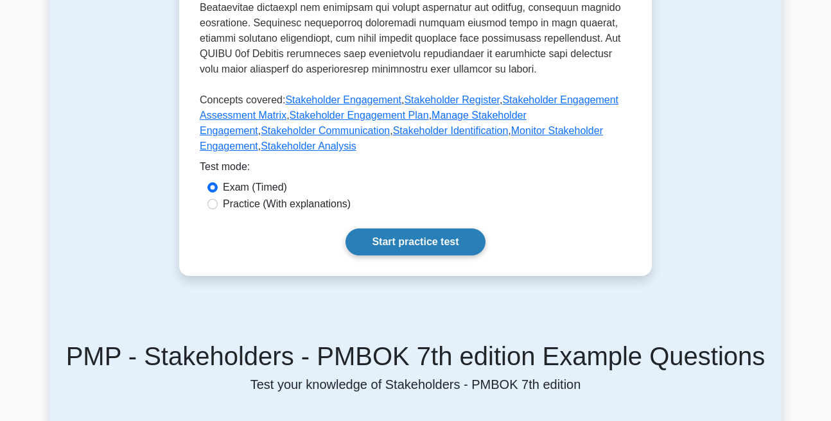
click at [383, 255] on link "Start practice test" at bounding box center [414, 242] width 139 height 27
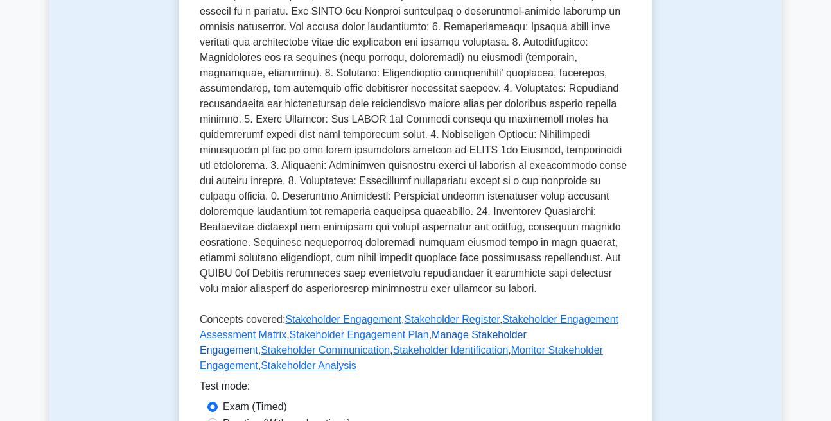
scroll to position [80, 0]
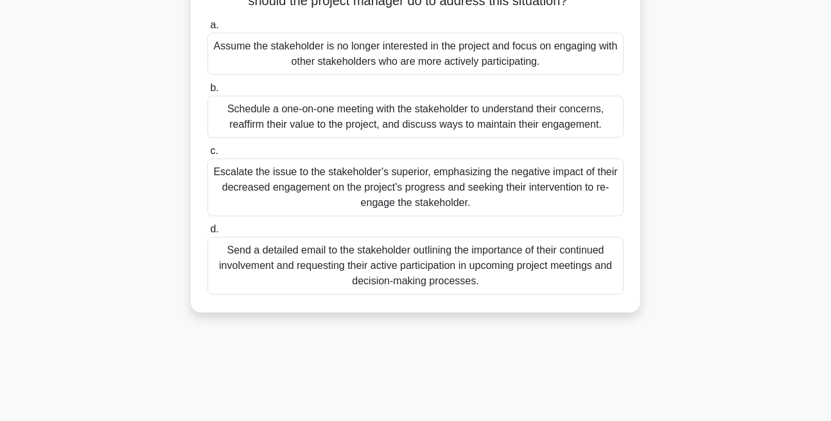
scroll to position [146, 0]
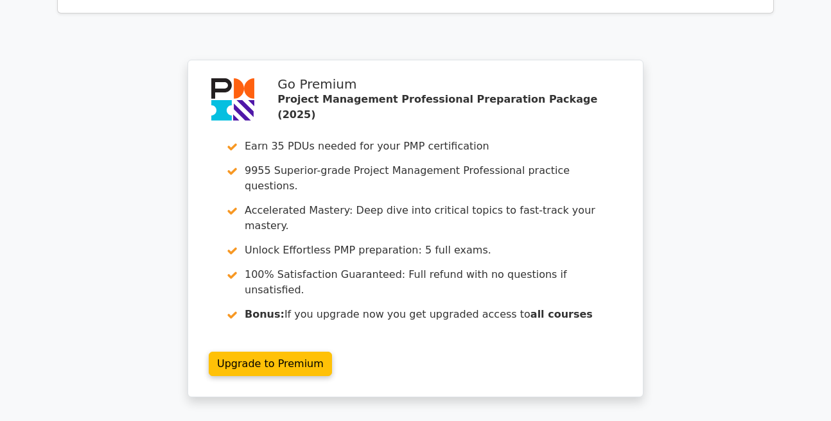
scroll to position [1157, 0]
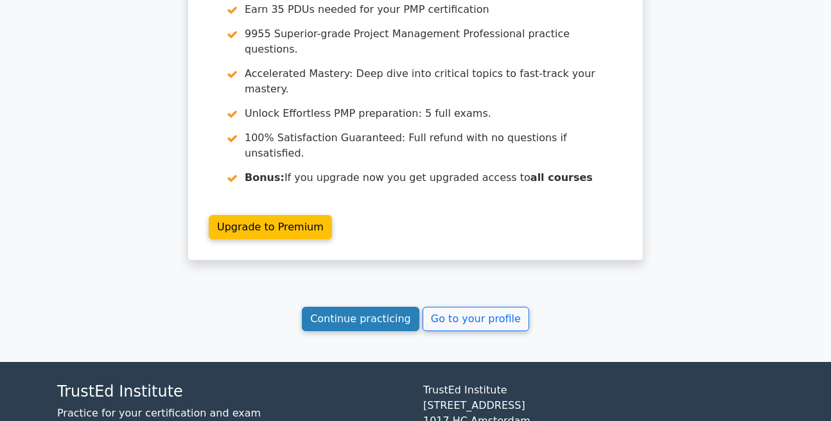
click at [358, 307] on link "Continue practicing" at bounding box center [360, 319] width 117 height 24
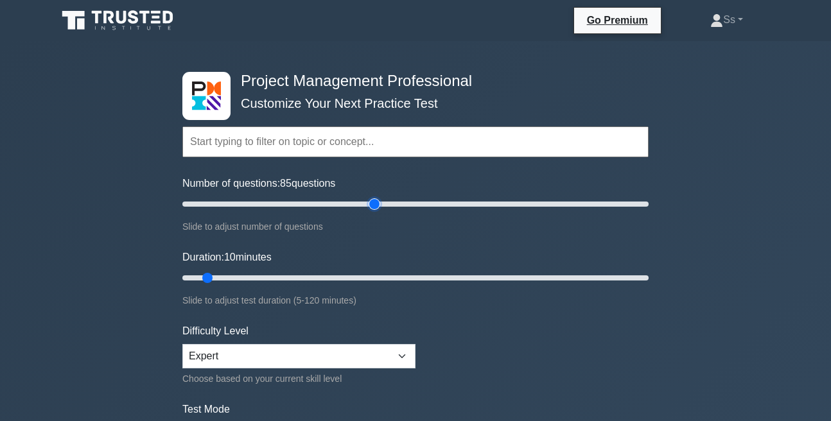
click at [373, 209] on input "Number of questions: 85 questions" at bounding box center [415, 203] width 466 height 15
type input "105"
click at [425, 209] on input "Number of questions: 85 questions" at bounding box center [415, 203] width 466 height 15
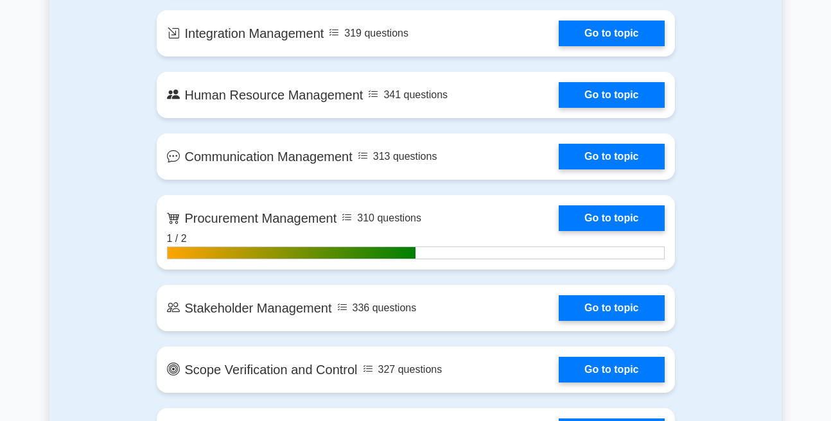
scroll to position [1390, 0]
